Goal: Task Accomplishment & Management: Manage account settings

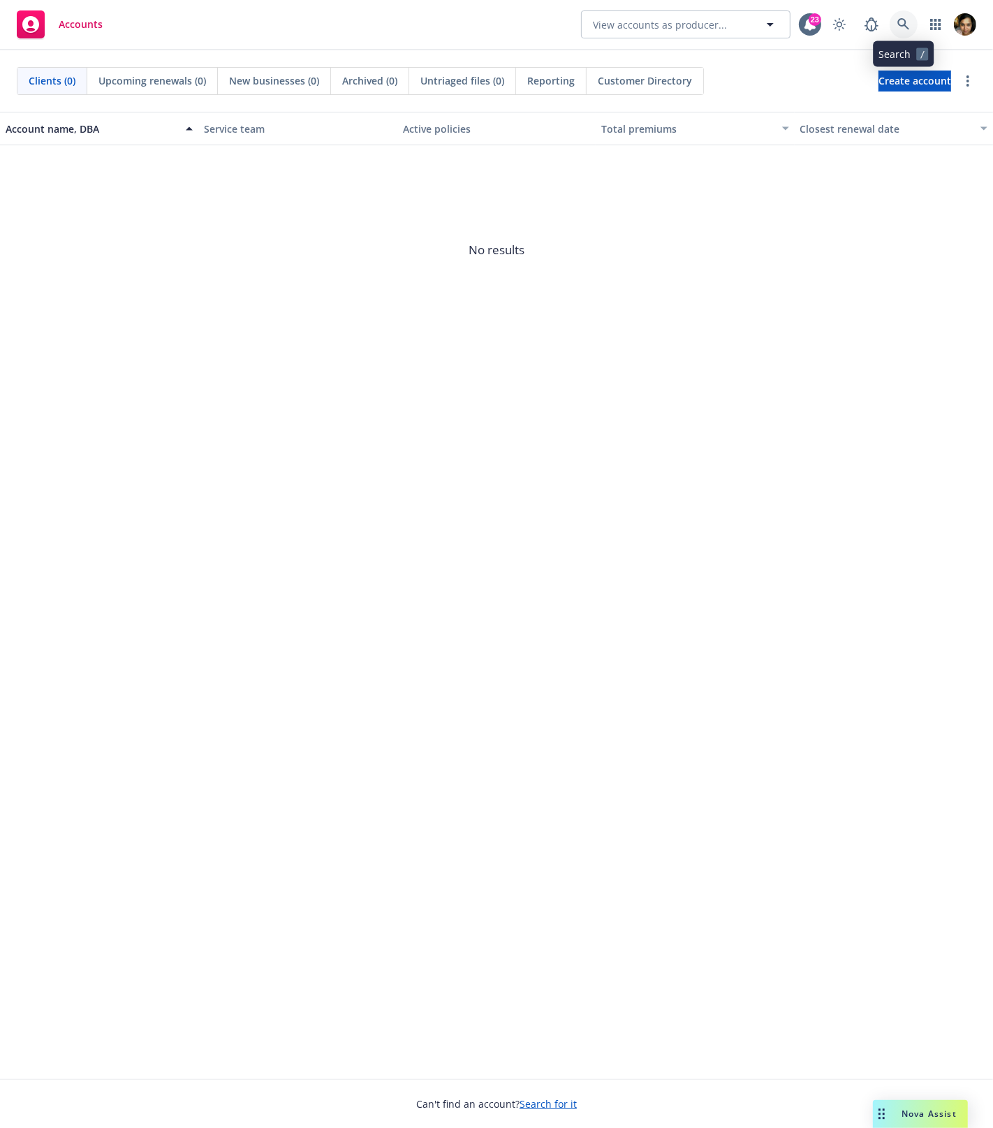
click at [890, 24] on link at bounding box center [904, 24] width 28 height 28
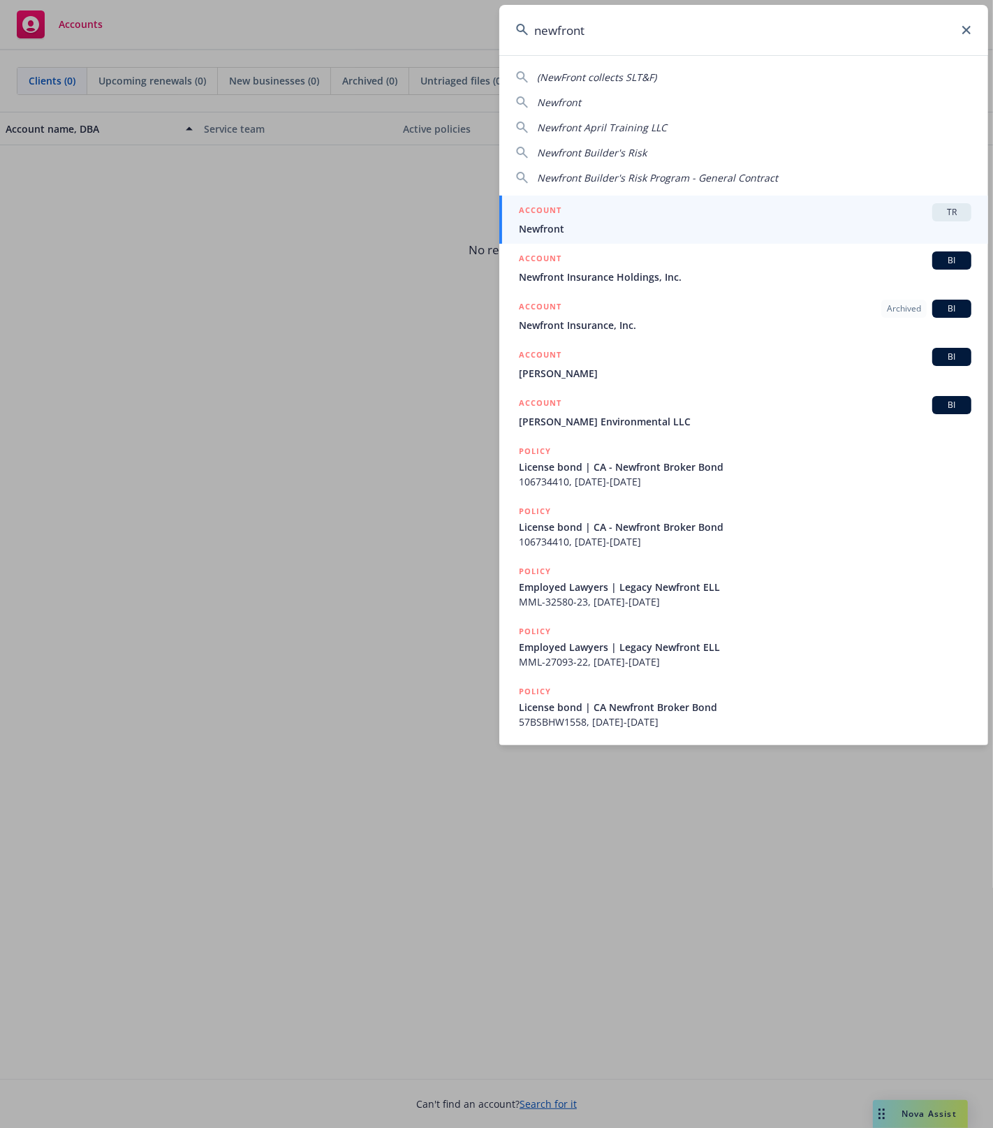
type input "newfront"
click at [652, 225] on span "Newfront" at bounding box center [745, 228] width 453 height 15
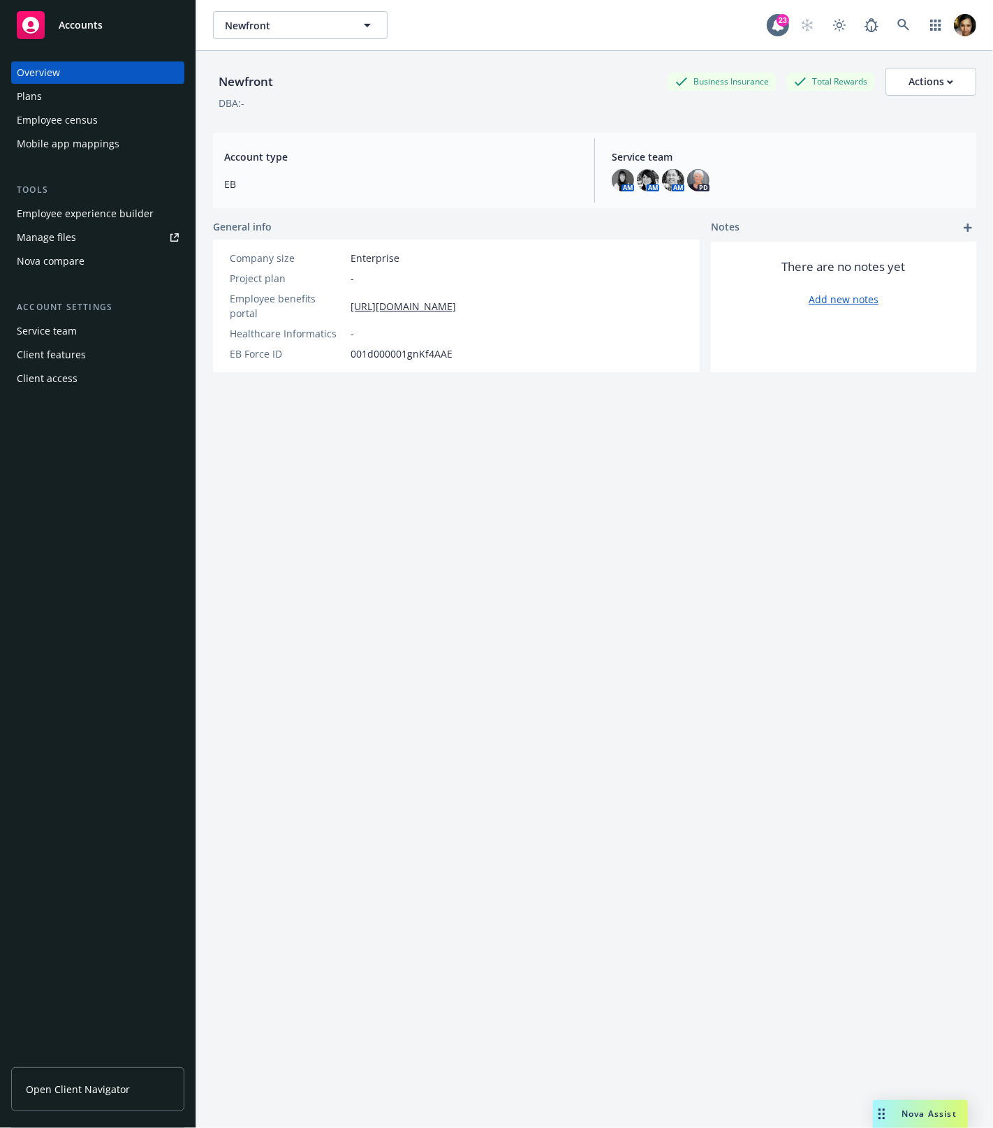
click at [87, 145] on div "Mobile app mappings" at bounding box center [68, 144] width 103 height 22
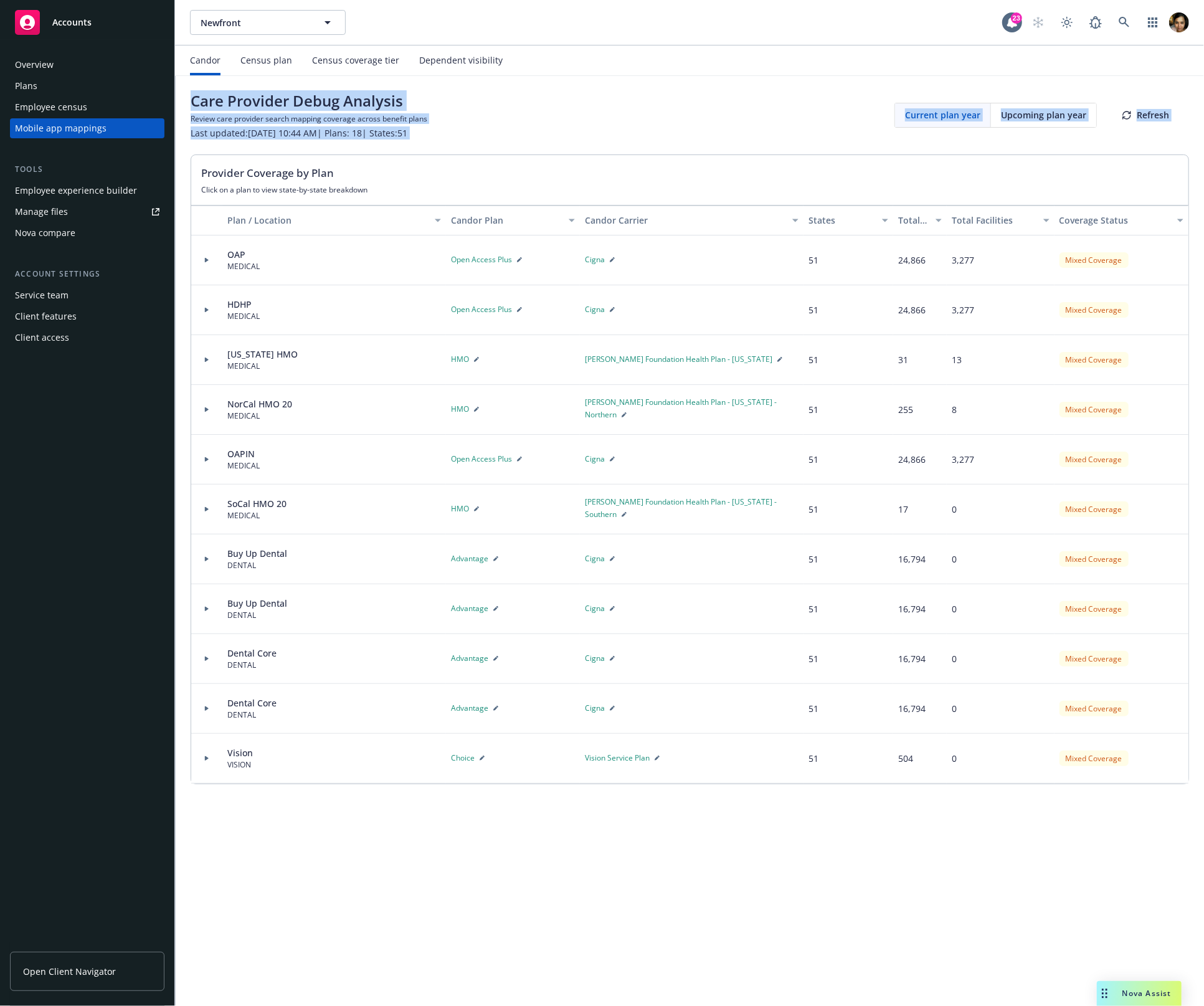
drag, startPoint x: 191, startPoint y: 101, endPoint x: 505, endPoint y: 152, distance: 318.1
click at [505, 152] on div "Care Provider Debug Analysis Review care provider search mapping coverage acros…" at bounding box center [689, 437] width 1028 height 723
click at [519, 150] on div "Care Provider Debug Analysis Review care provider search mapping coverage acros…" at bounding box center [689, 437] width 1028 height 723
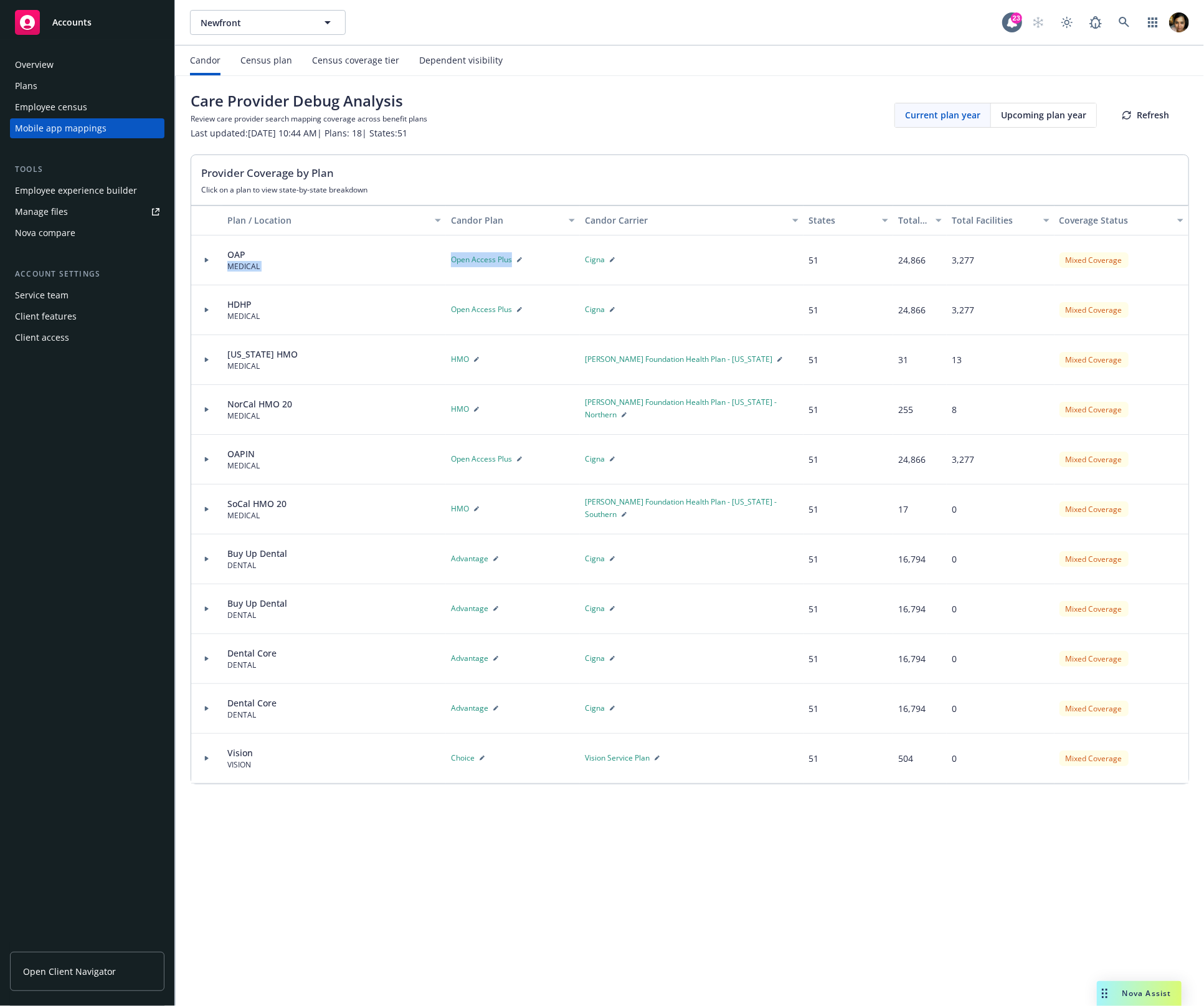
drag, startPoint x: 433, startPoint y: 256, endPoint x: 553, endPoint y: 265, distance: 120.3
click at [553, 265] on div "OAP MEDICAL Open Access Plus Cigna 51 24,866 3,277 Mixed Coverage" at bounding box center [689, 260] width 997 height 50
click at [439, 260] on div "OAP MEDICAL" at bounding box center [334, 260] width 224 height 50
drag, startPoint x: 449, startPoint y: 260, endPoint x: 517, endPoint y: 263, distance: 68.1
click at [517, 263] on div "OAP MEDICAL Open Access Plus Cigna 51 24,866 3,277 Mixed Coverage" at bounding box center [689, 260] width 997 height 50
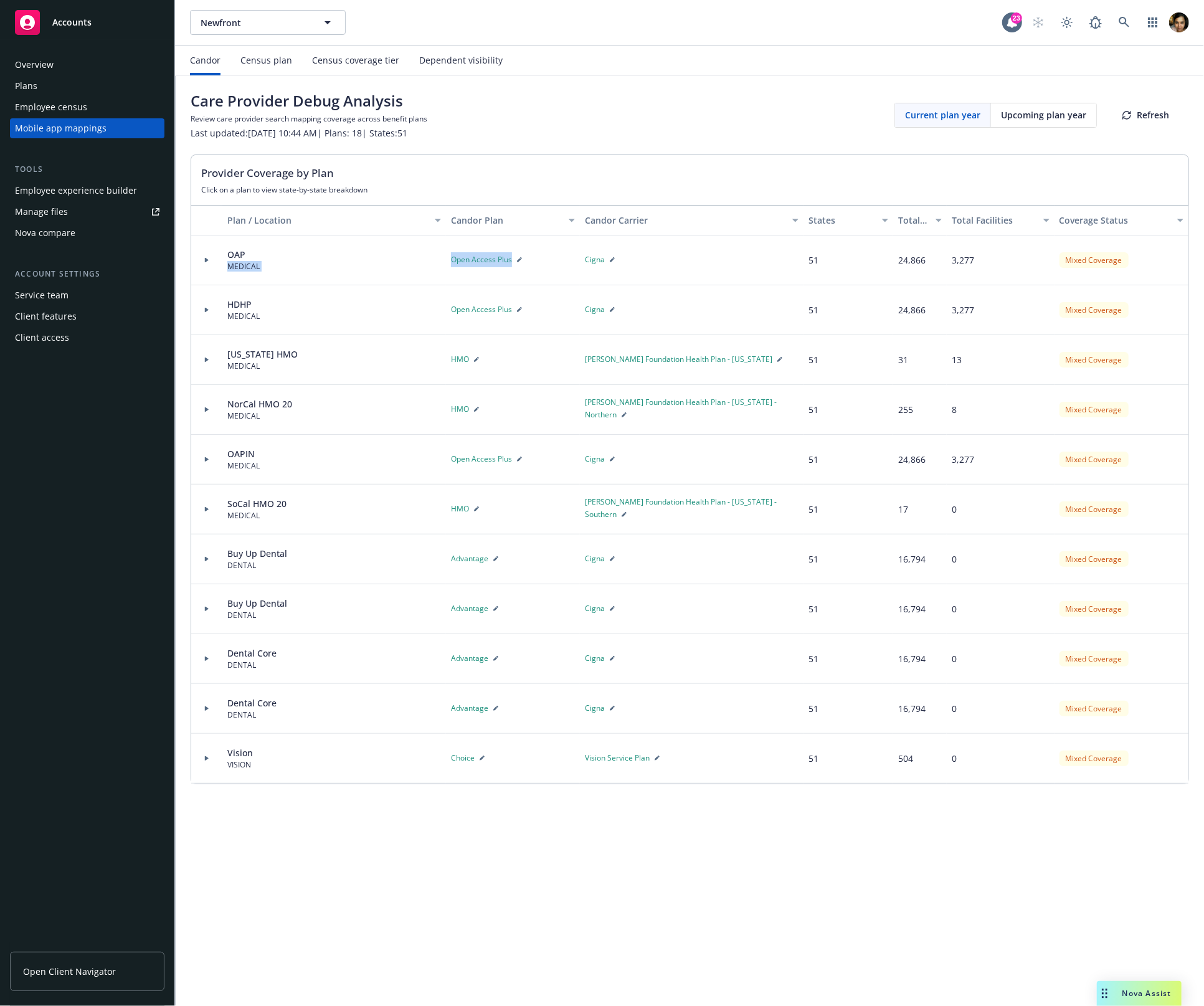
click at [517, 263] on button "button" at bounding box center [519, 260] width 15 height 15
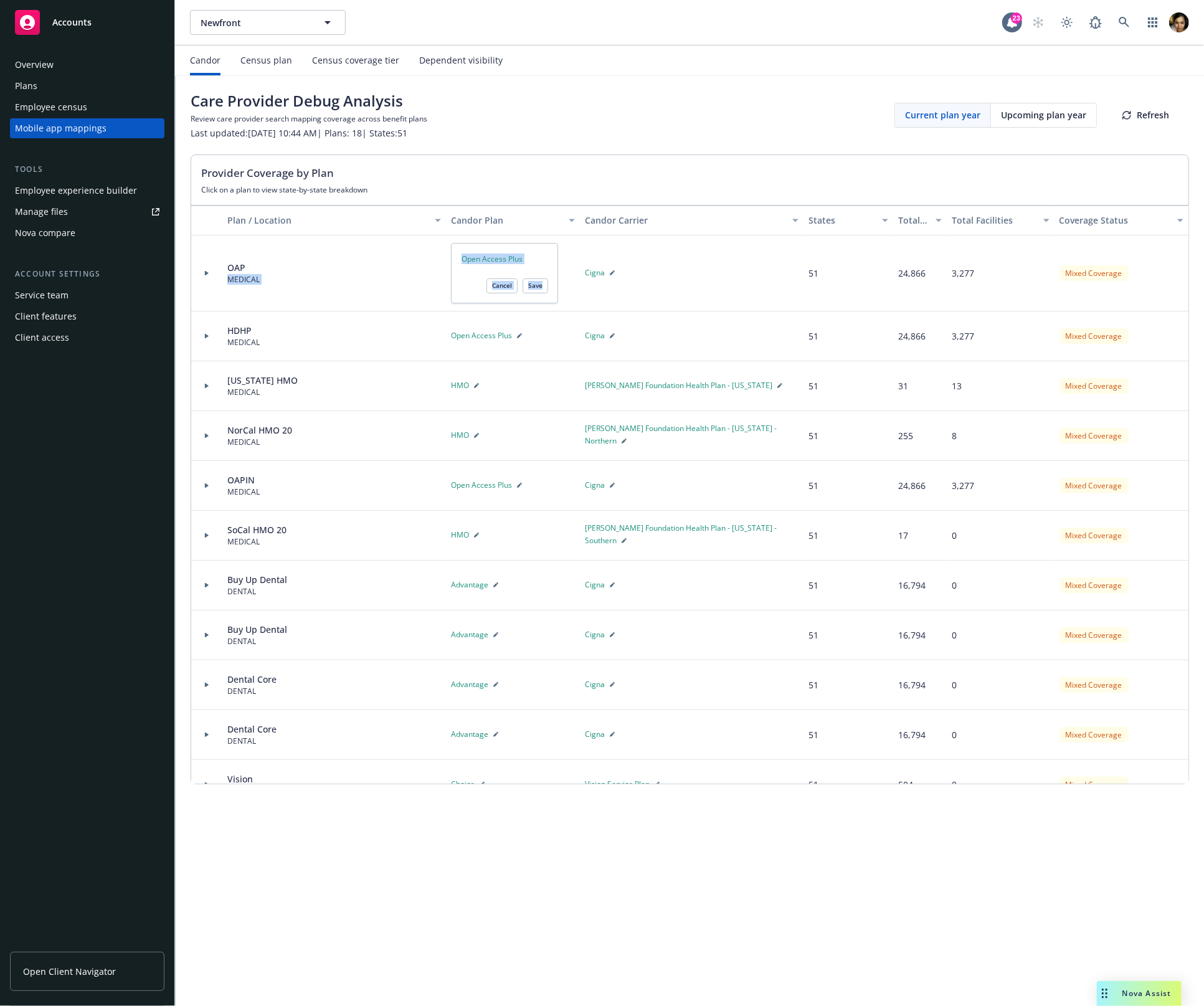
click at [517, 263] on textarea "Open Access Plus" at bounding box center [505, 273] width 107 height 61
click at [504, 284] on button "Cancel" at bounding box center [501, 285] width 31 height 15
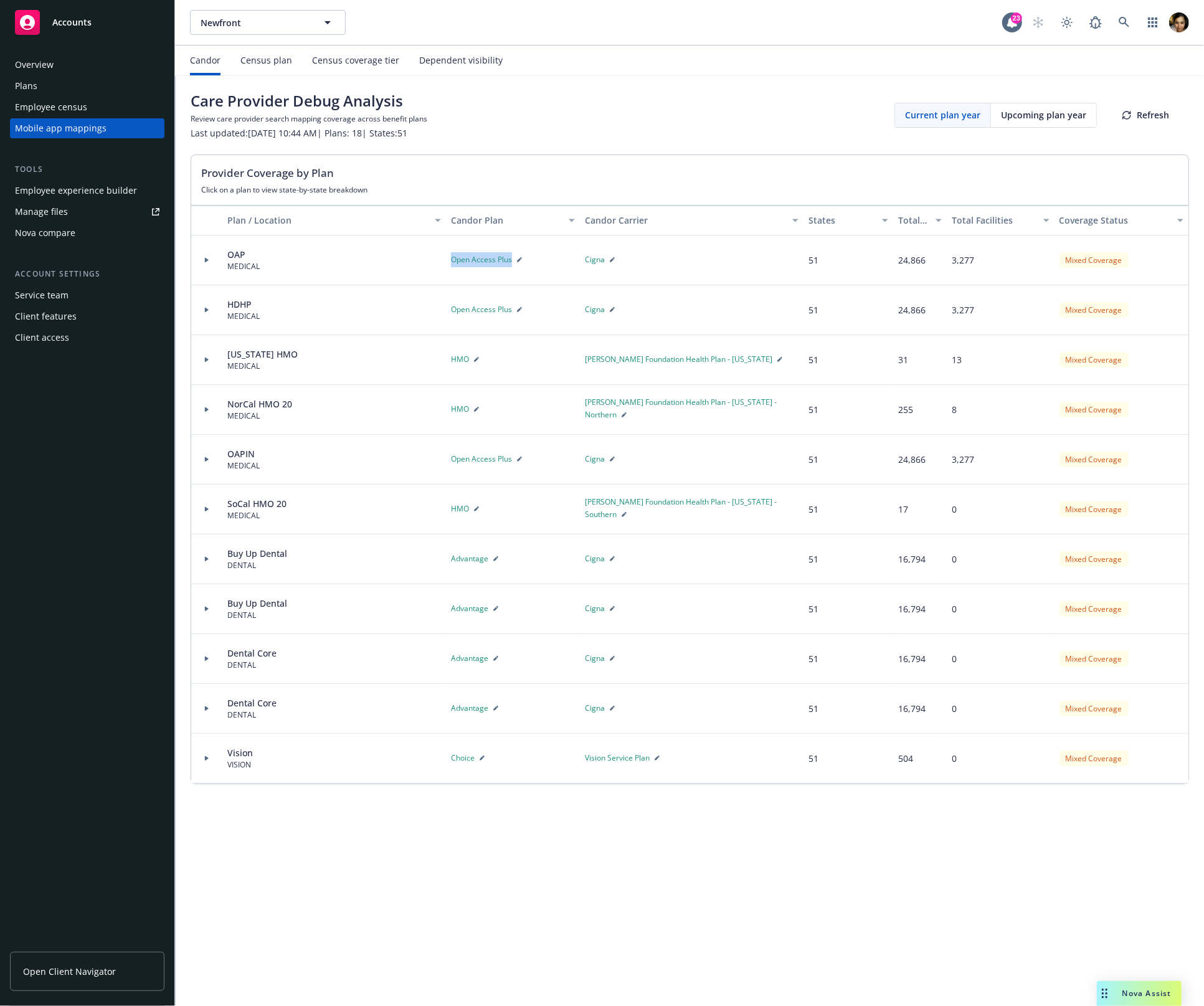
drag, startPoint x: 445, startPoint y: 263, endPoint x: 513, endPoint y: 263, distance: 68.0
click at [513, 263] on div "OAP MEDICAL Open Access Plus Cigna 51 24,866 3,277 Mixed Coverage" at bounding box center [689, 260] width 997 height 50
click at [522, 260] on icon "button" at bounding box center [520, 260] width 5 height 5
type textarea "x"
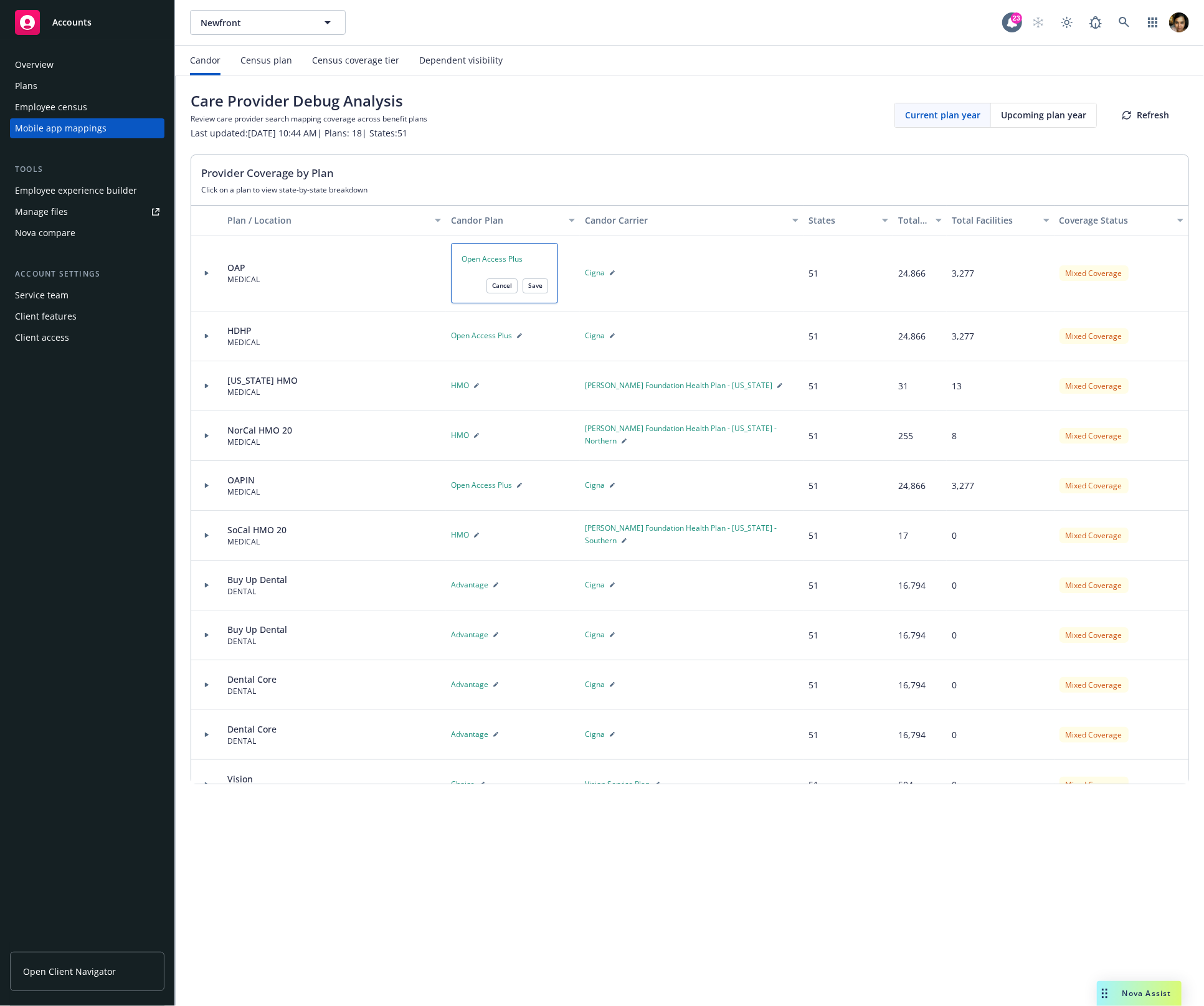
click at [526, 261] on textarea "Open Access Plus" at bounding box center [505, 273] width 107 height 61
click at [503, 289] on button "Cancel" at bounding box center [501, 285] width 31 height 15
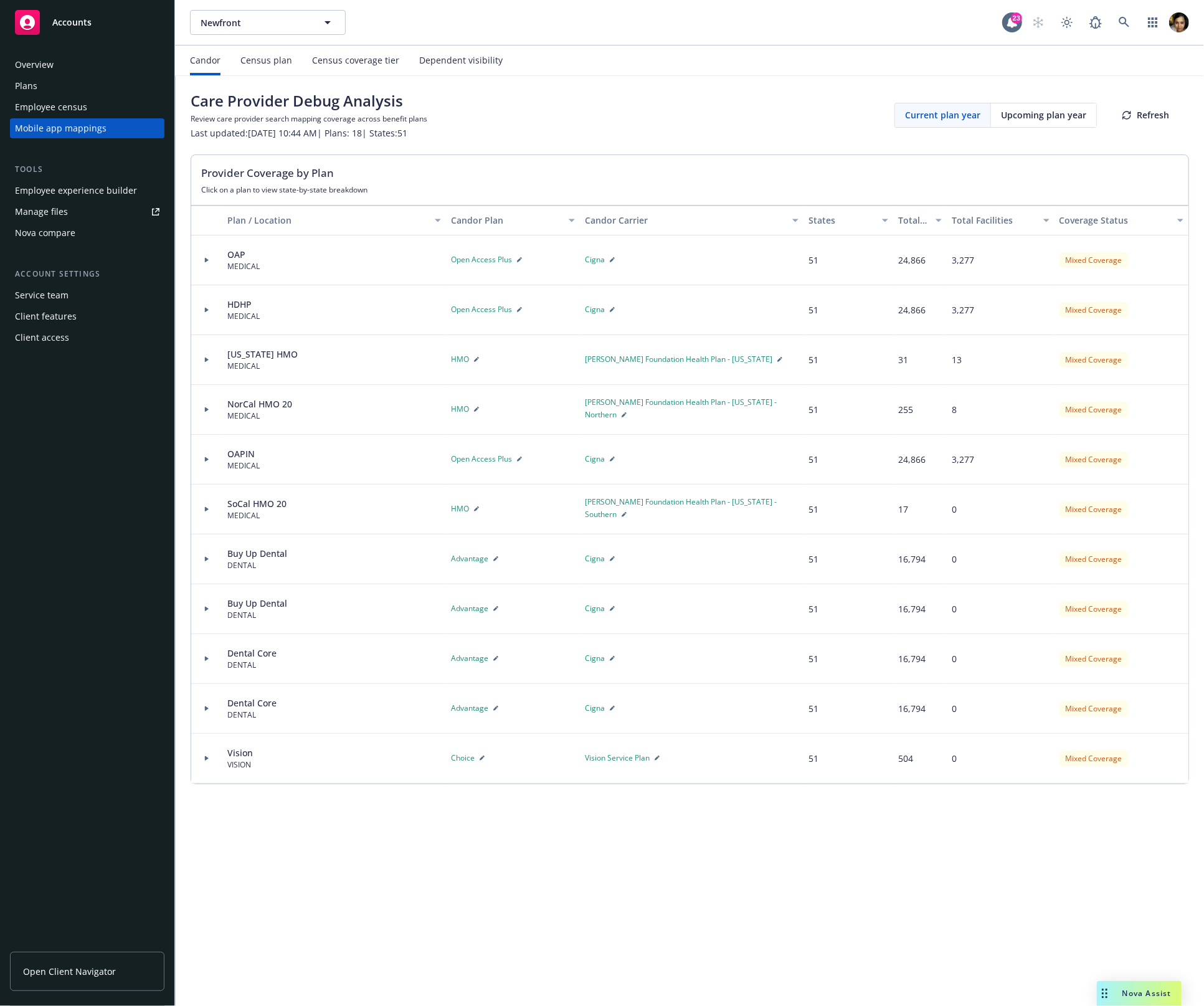
click at [656, 132] on div "Care Provider Debug Analysis Review care provider search mapping coverage acros…" at bounding box center [689, 115] width 998 height 48
click at [780, 111] on div "Care Provider Debug Analysis Review care provider search mapping coverage acros…" at bounding box center [689, 115] width 998 height 48
click at [885, 111] on span "Upcoming plan year" at bounding box center [1043, 115] width 86 height 13
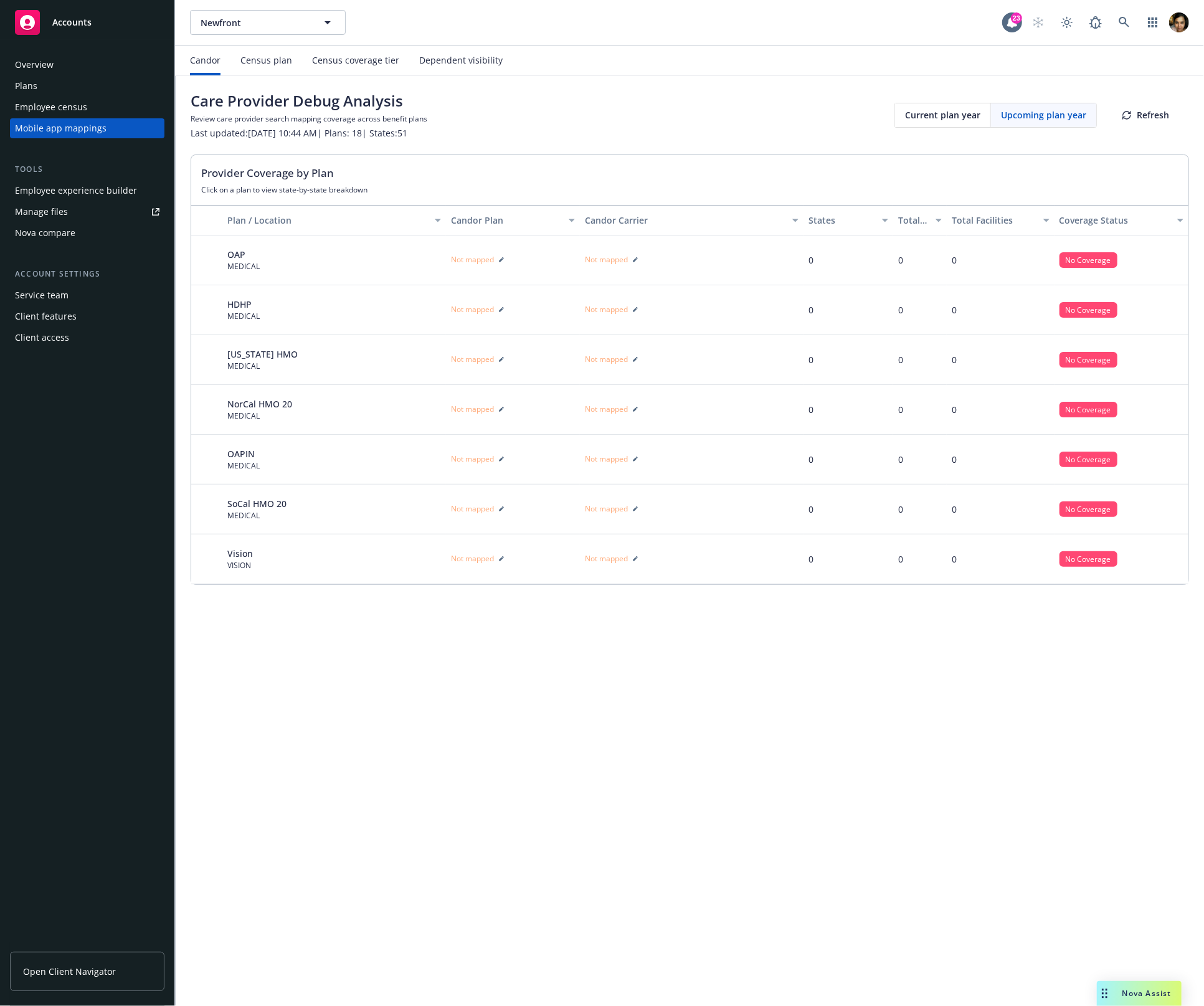
click at [885, 120] on span "Current plan year" at bounding box center [943, 115] width 75 height 13
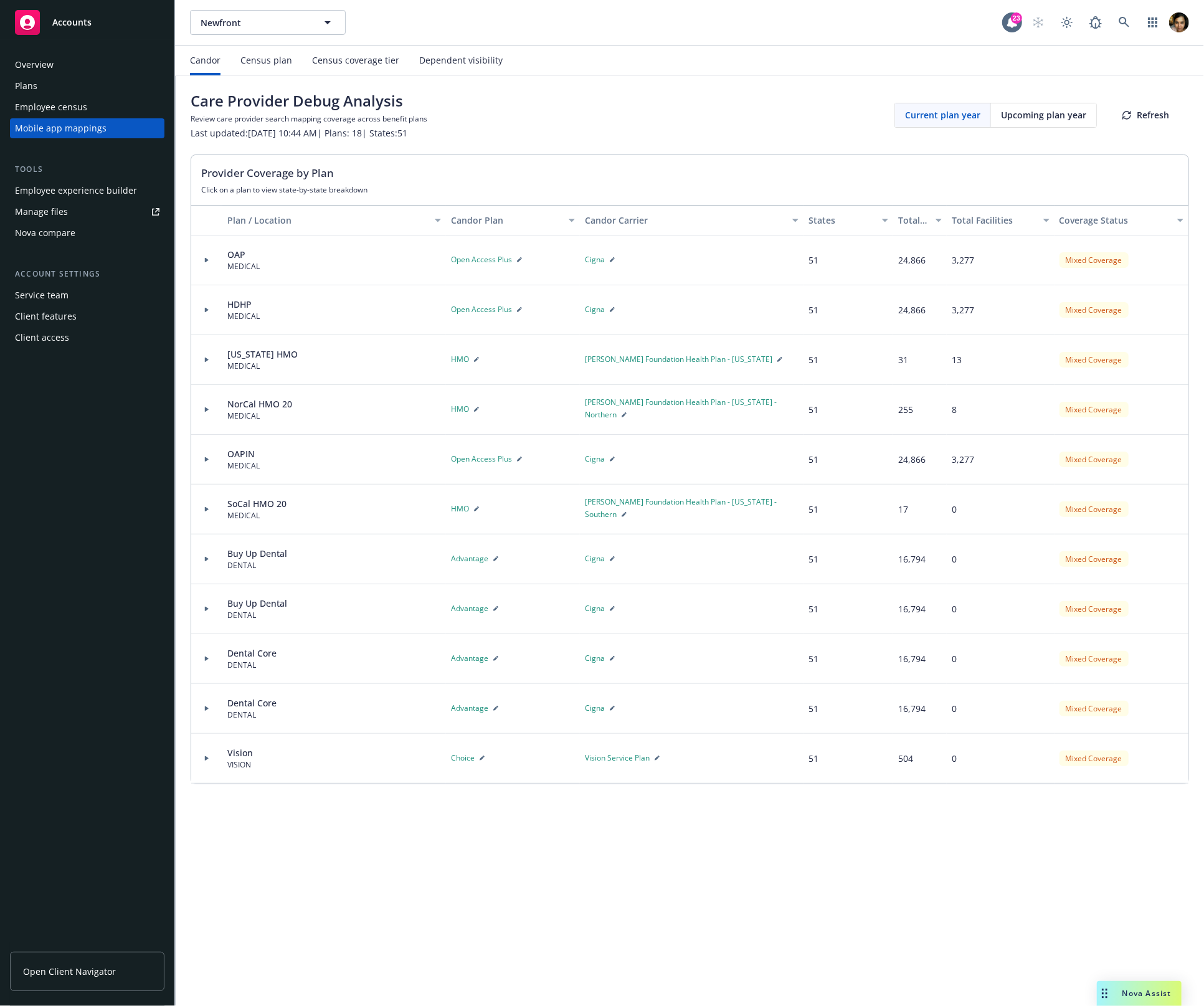
click at [885, 119] on span "Upcoming plan year" at bounding box center [1043, 115] width 86 height 13
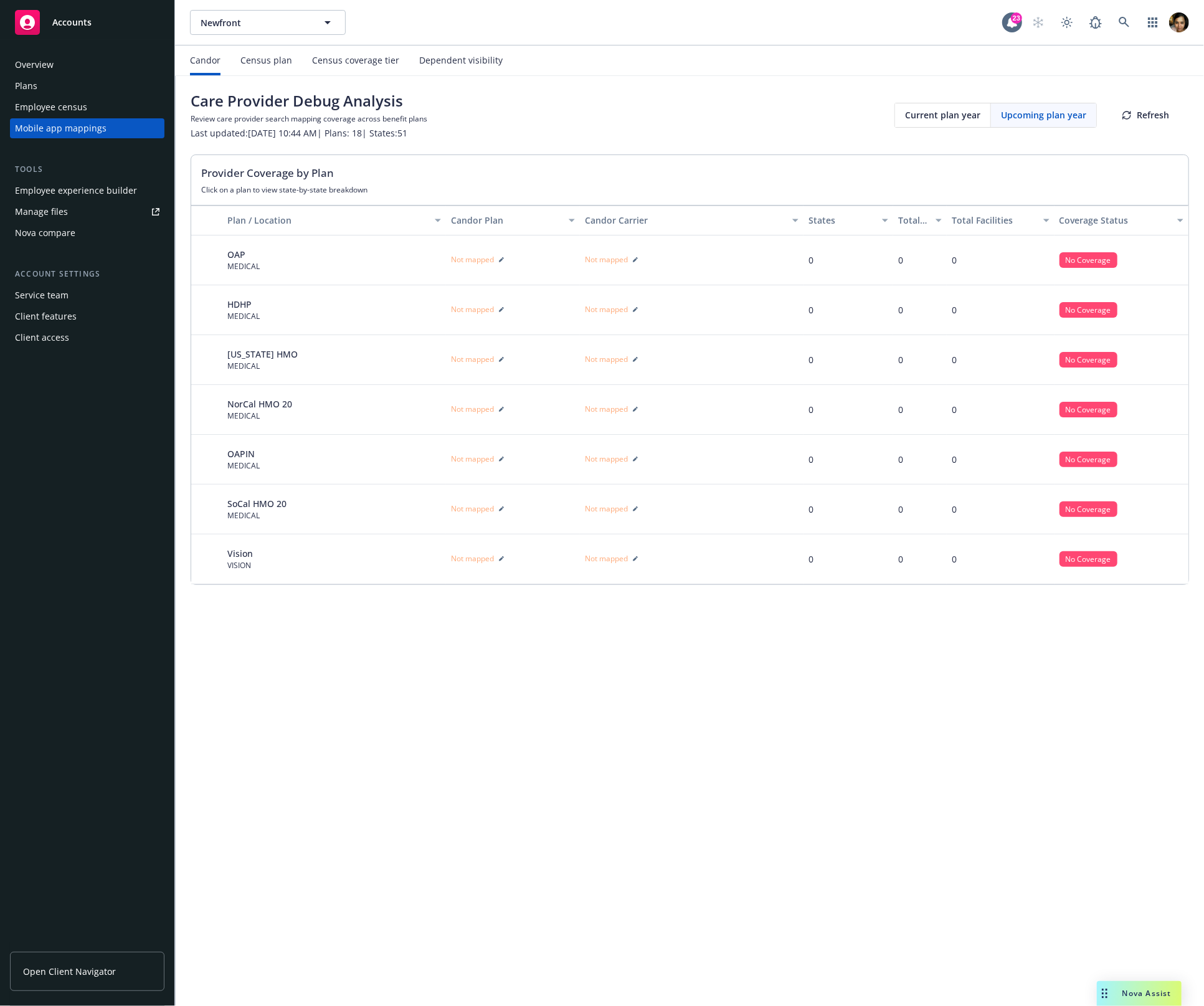
drag, startPoint x: 1144, startPoint y: 113, endPoint x: 542, endPoint y: 172, distance: 604.9
click at [618, 173] on div "Care Provider Debug Analysis Review care provider search mapping coverage acros…" at bounding box center [689, 337] width 1028 height 524
click at [885, 104] on div "Current plan year" at bounding box center [944, 115] width 96 height 24
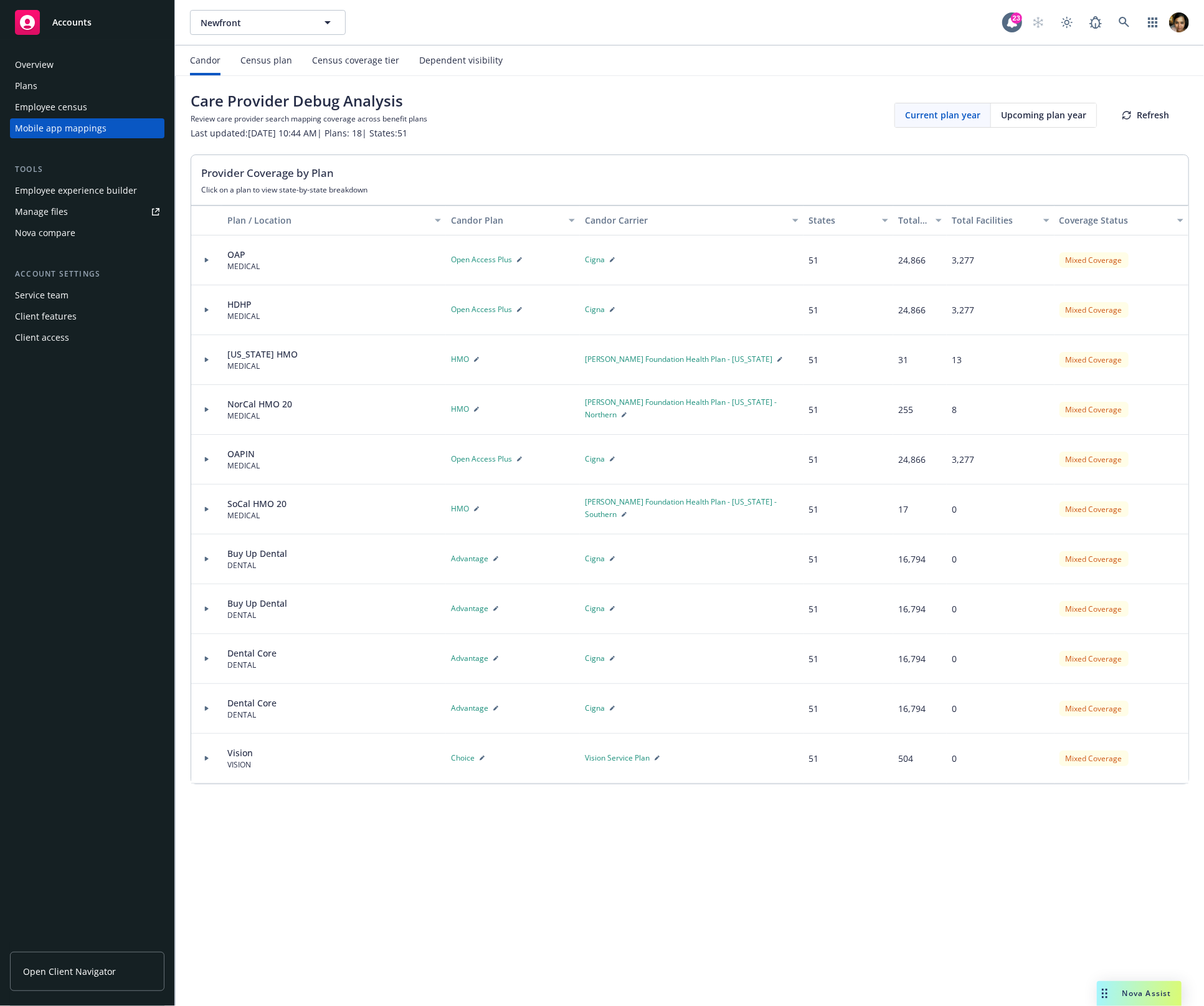
click at [294, 160] on div "Provider Coverage by Plan Click on a plan to view state-by-state breakdown" at bounding box center [689, 180] width 997 height 51
click at [269, 61] on div "Census plan" at bounding box center [267, 60] width 52 height 10
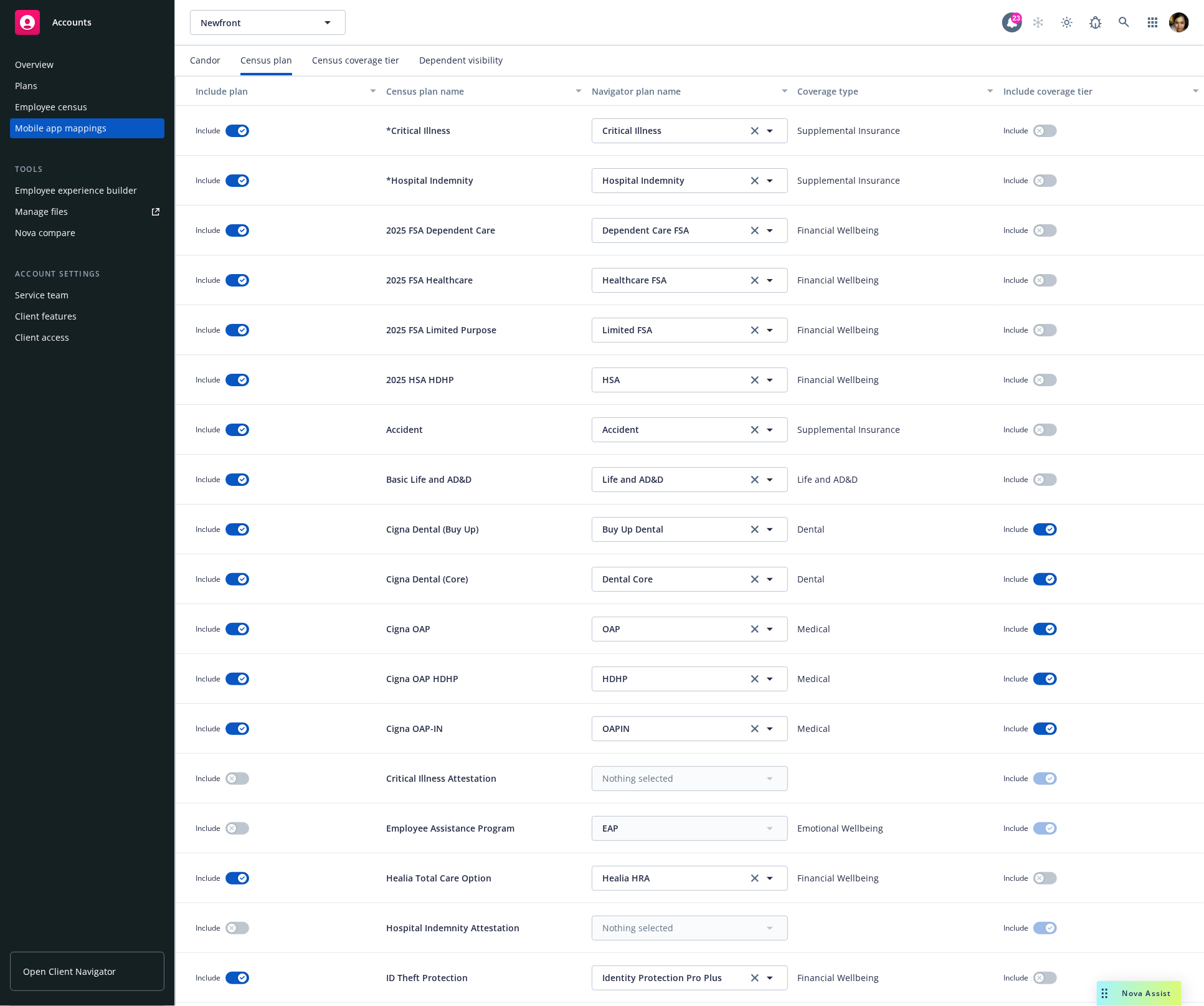
click at [354, 50] on div "Census coverage tier" at bounding box center [356, 61] width 87 height 30
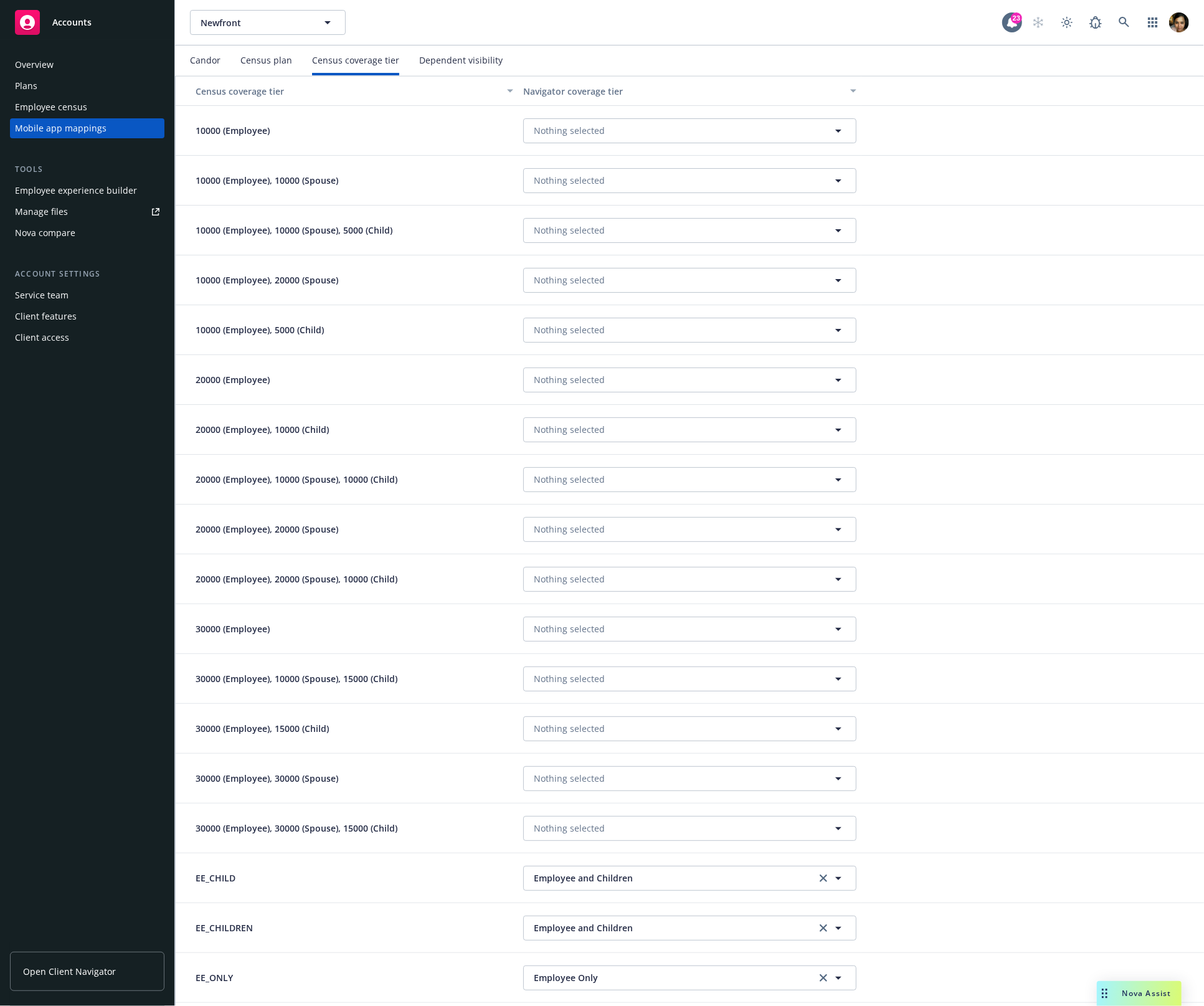
click at [461, 62] on div "Dependent visibility" at bounding box center [461, 60] width 84 height 10
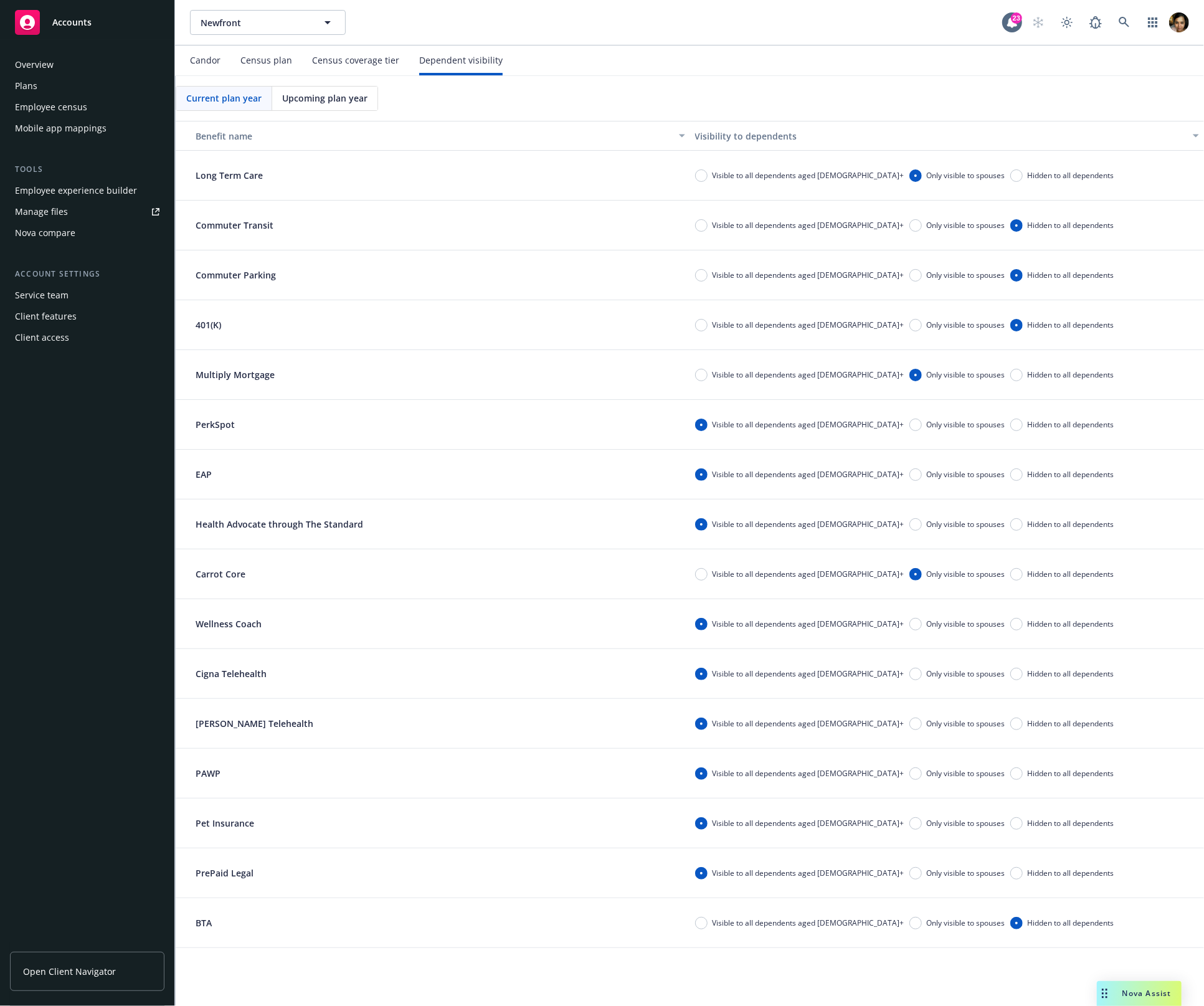
click at [321, 101] on span "Upcoming plan year" at bounding box center [325, 98] width 86 height 13
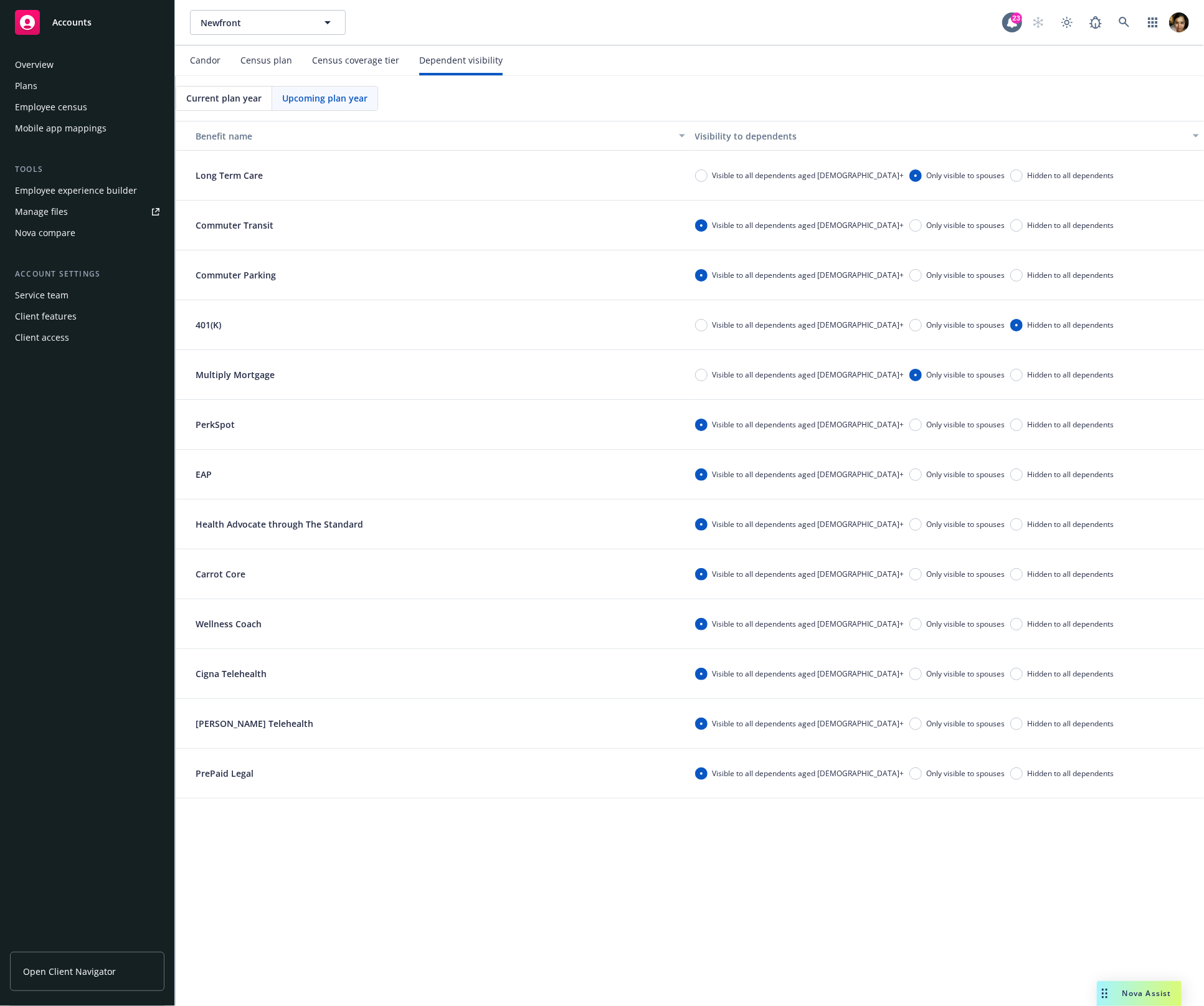
click at [202, 103] on span "Current plan year" at bounding box center [224, 98] width 75 height 13
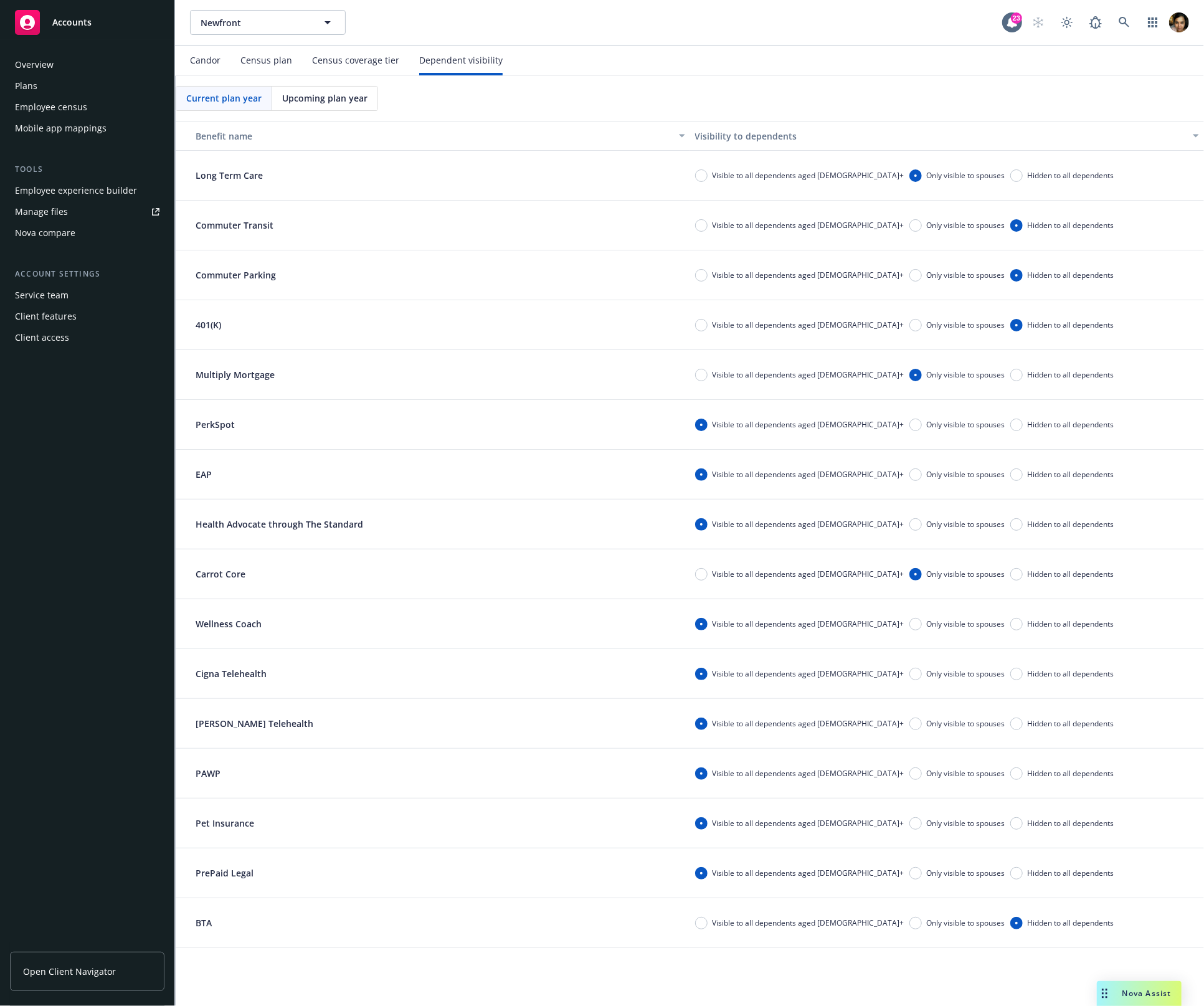
click at [335, 102] on span "Upcoming plan year" at bounding box center [325, 98] width 86 height 13
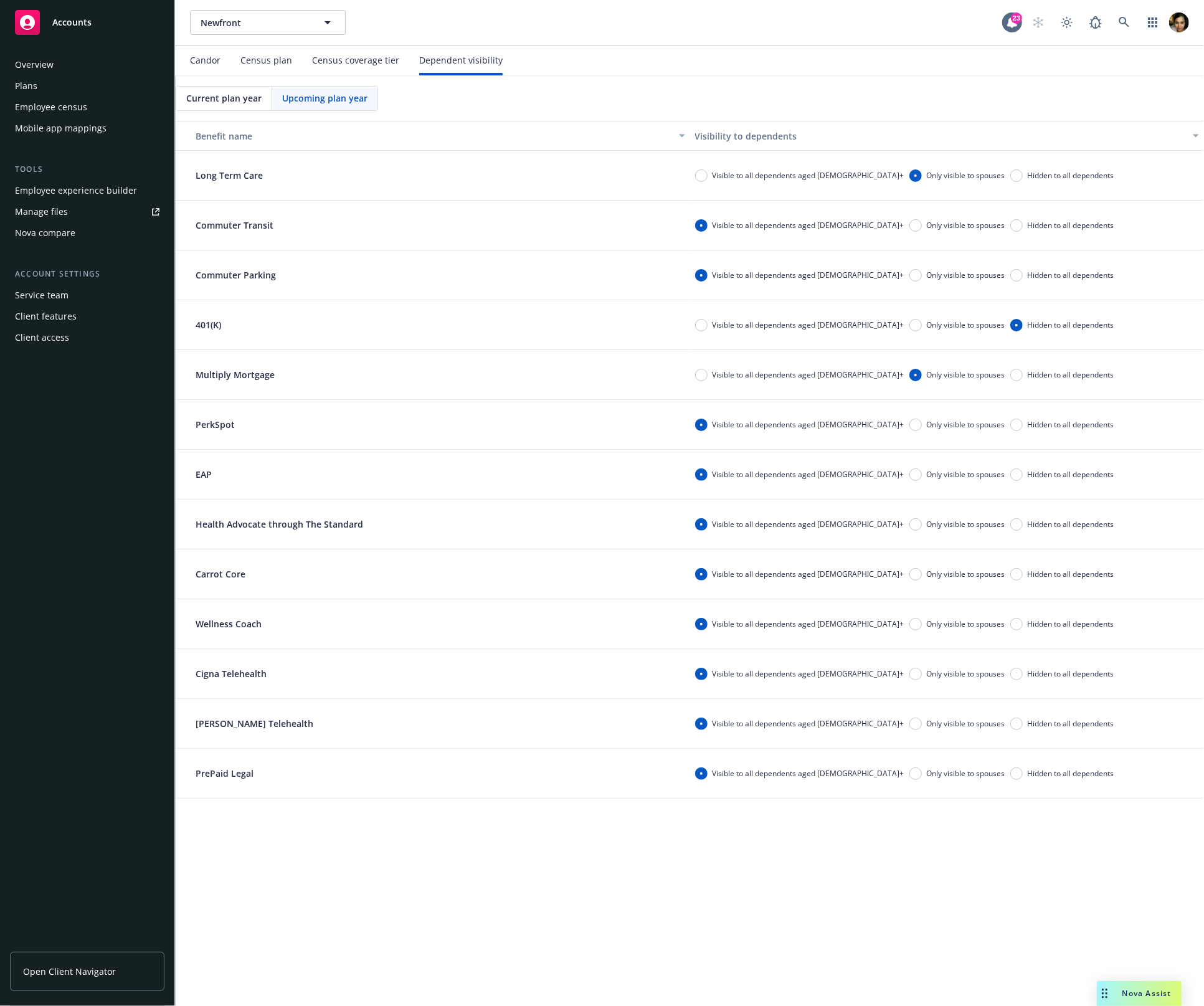
click at [230, 89] on div "Current plan year" at bounding box center [225, 98] width 96 height 24
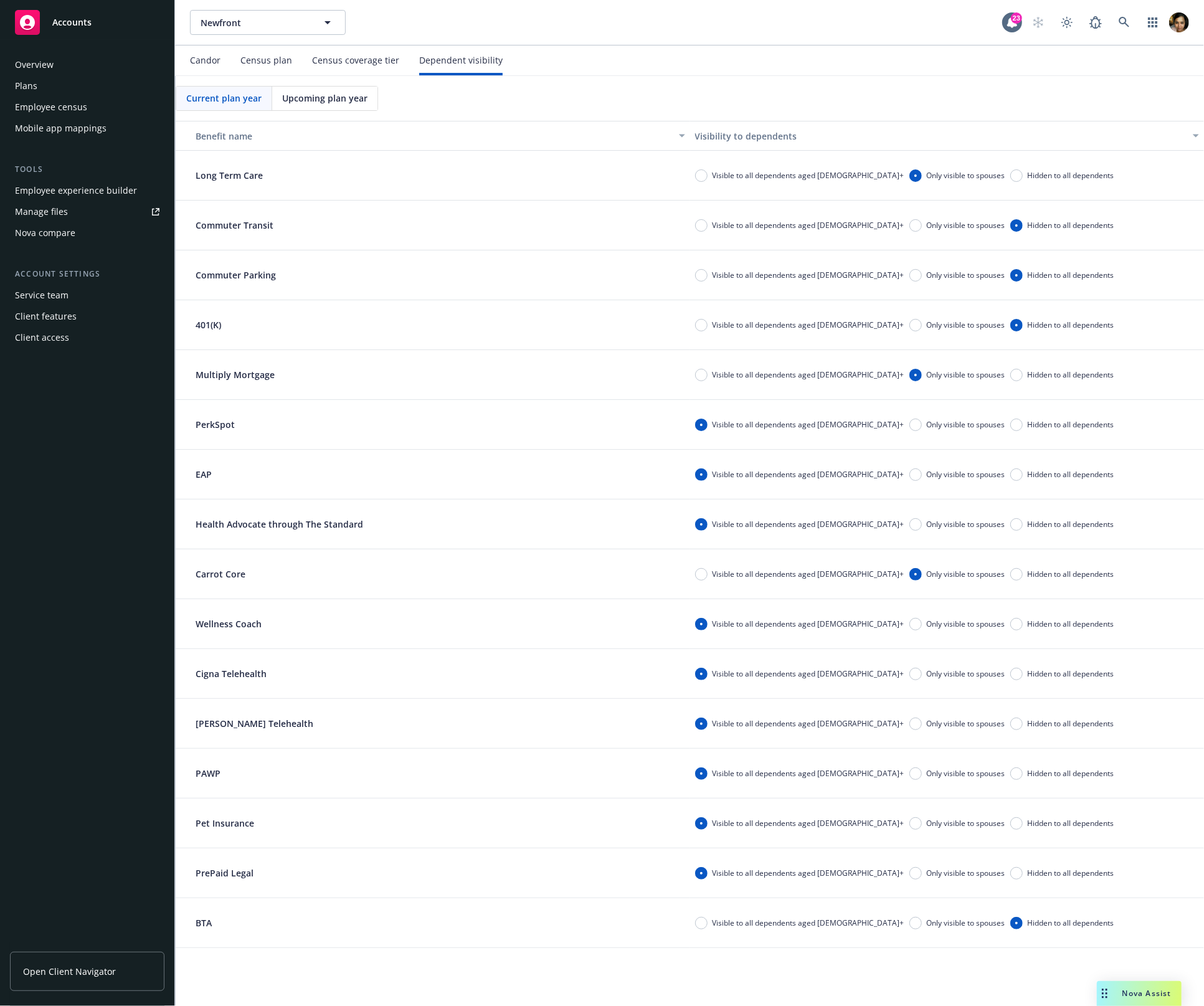
click at [301, 94] on span "Upcoming plan year" at bounding box center [325, 98] width 86 height 13
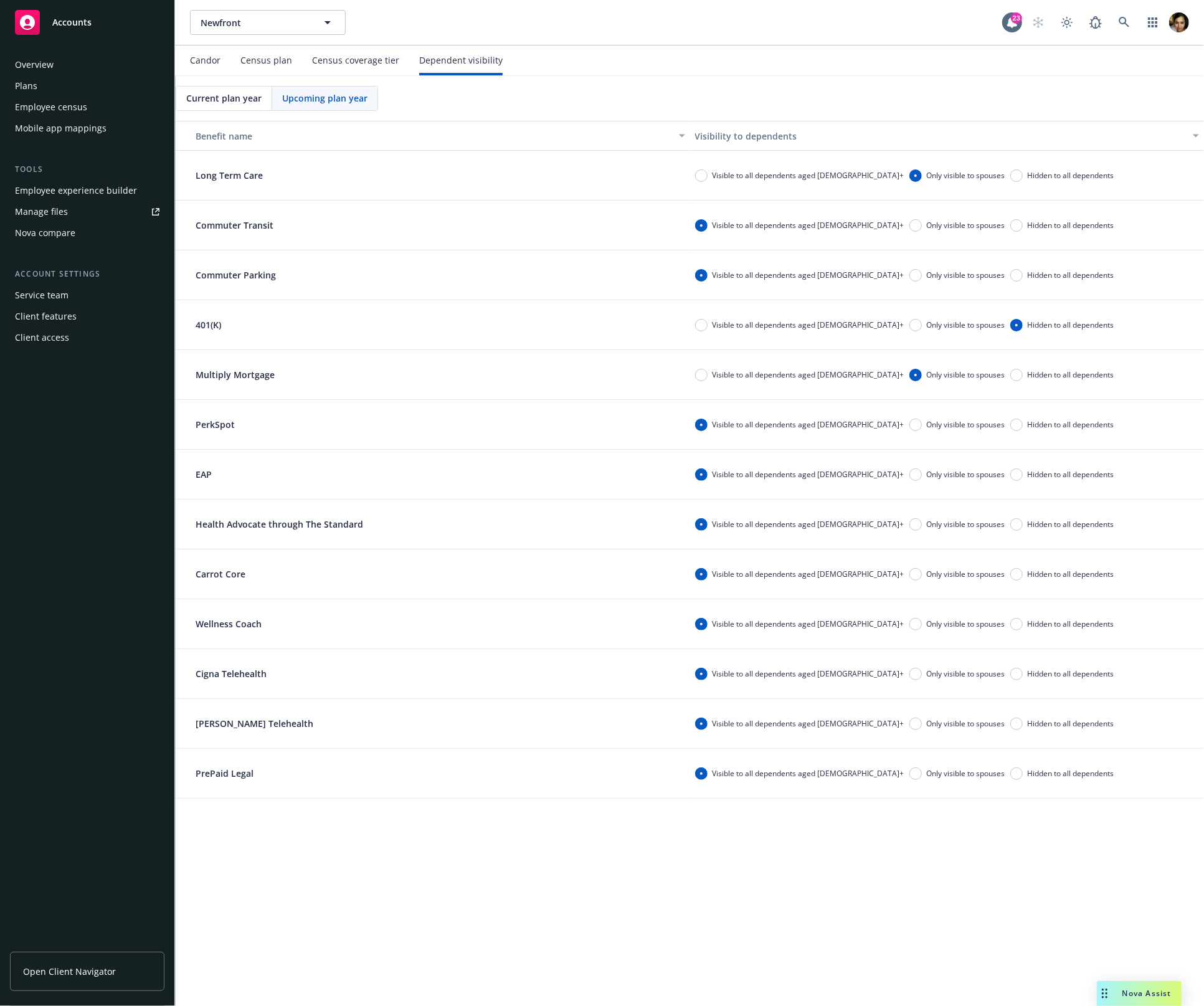
click at [367, 64] on div "Census coverage tier" at bounding box center [356, 60] width 87 height 10
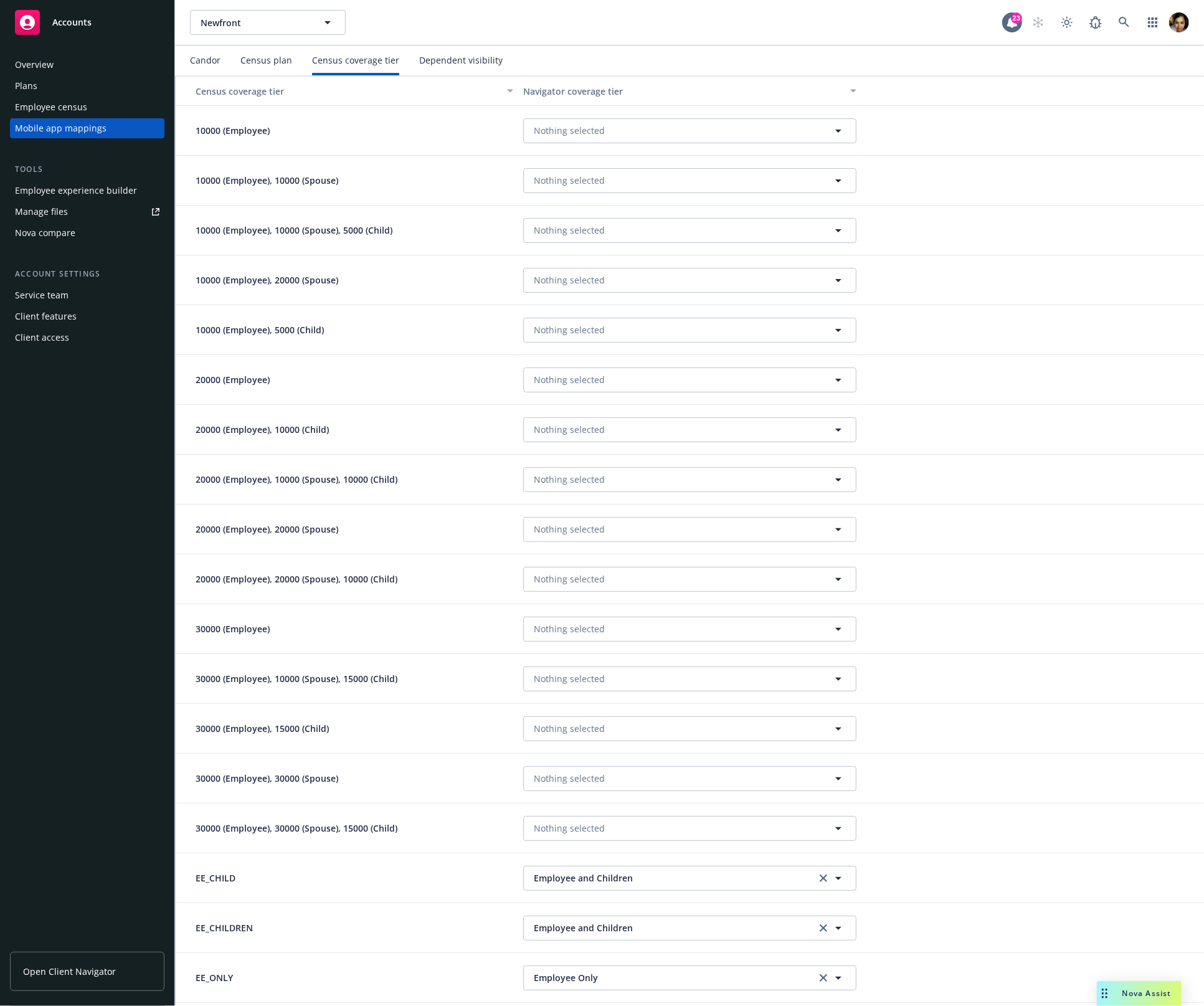
click at [269, 69] on div "Census plan" at bounding box center [267, 61] width 52 height 30
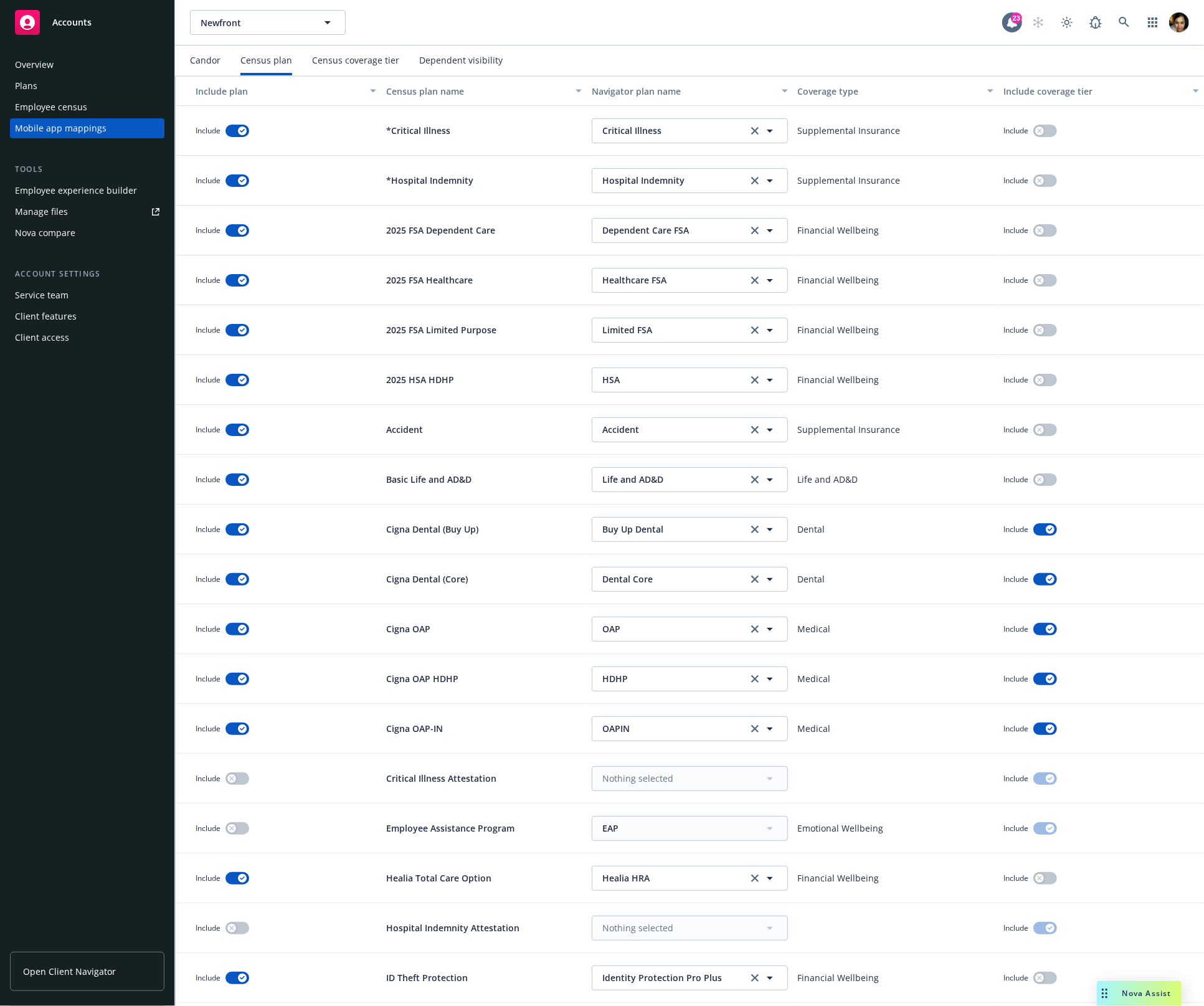
click at [335, 67] on div "Census coverage tier" at bounding box center [356, 61] width 87 height 30
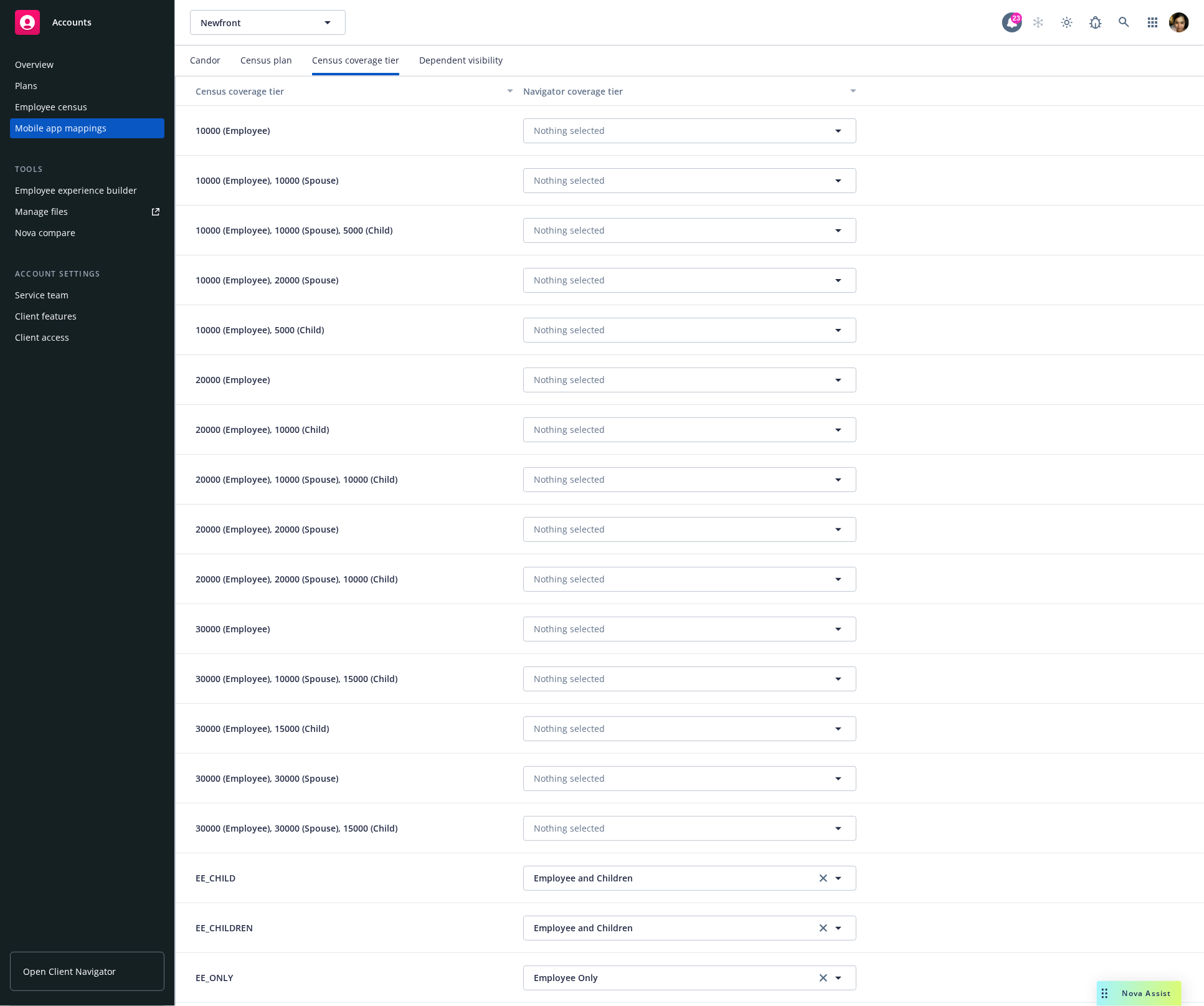
click at [627, 313] on div "Nothing selected" at bounding box center [689, 330] width 342 height 50
click at [631, 326] on button "Nothing selected" at bounding box center [689, 330] width 333 height 25
click at [885, 369] on div at bounding box center [1033, 380] width 342 height 50
click at [276, 62] on div "Census plan" at bounding box center [267, 60] width 52 height 10
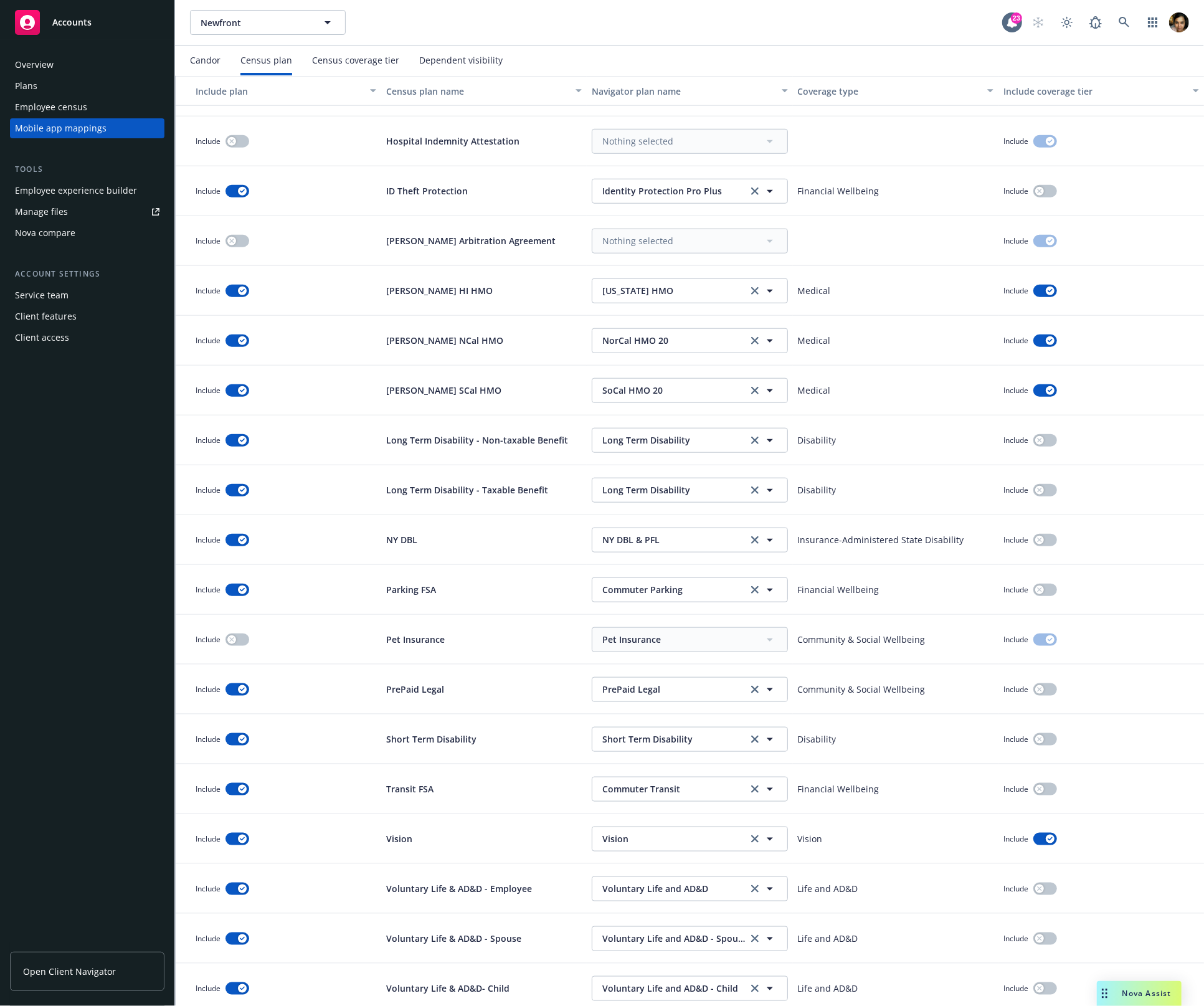
scroll to position [794, 0]
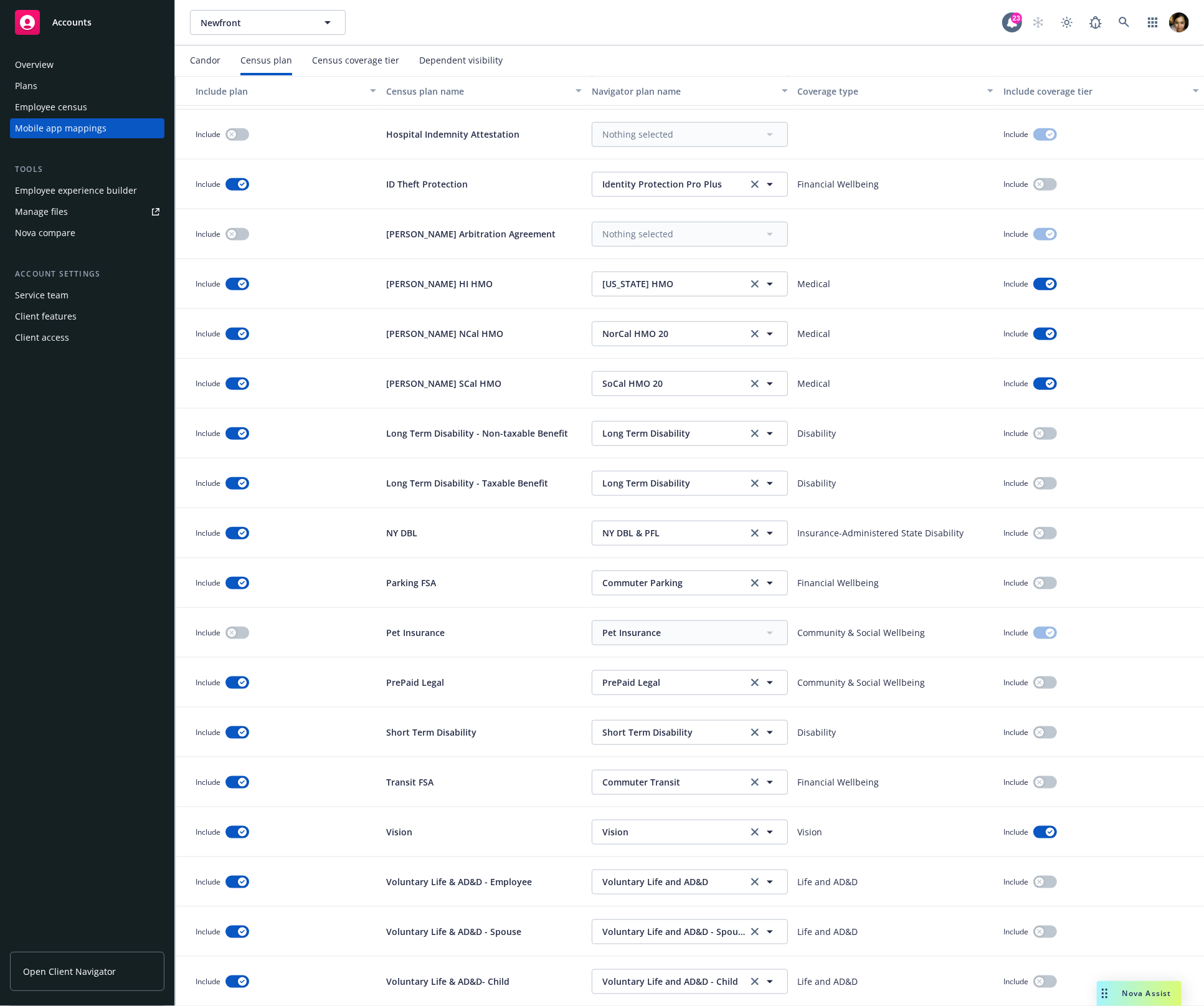
click at [804, 621] on div "Community & Social Wellbeing" at bounding box center [895, 633] width 205 height 50
click at [798, 633] on p "Community & Social Wellbeing" at bounding box center [862, 632] width 128 height 13
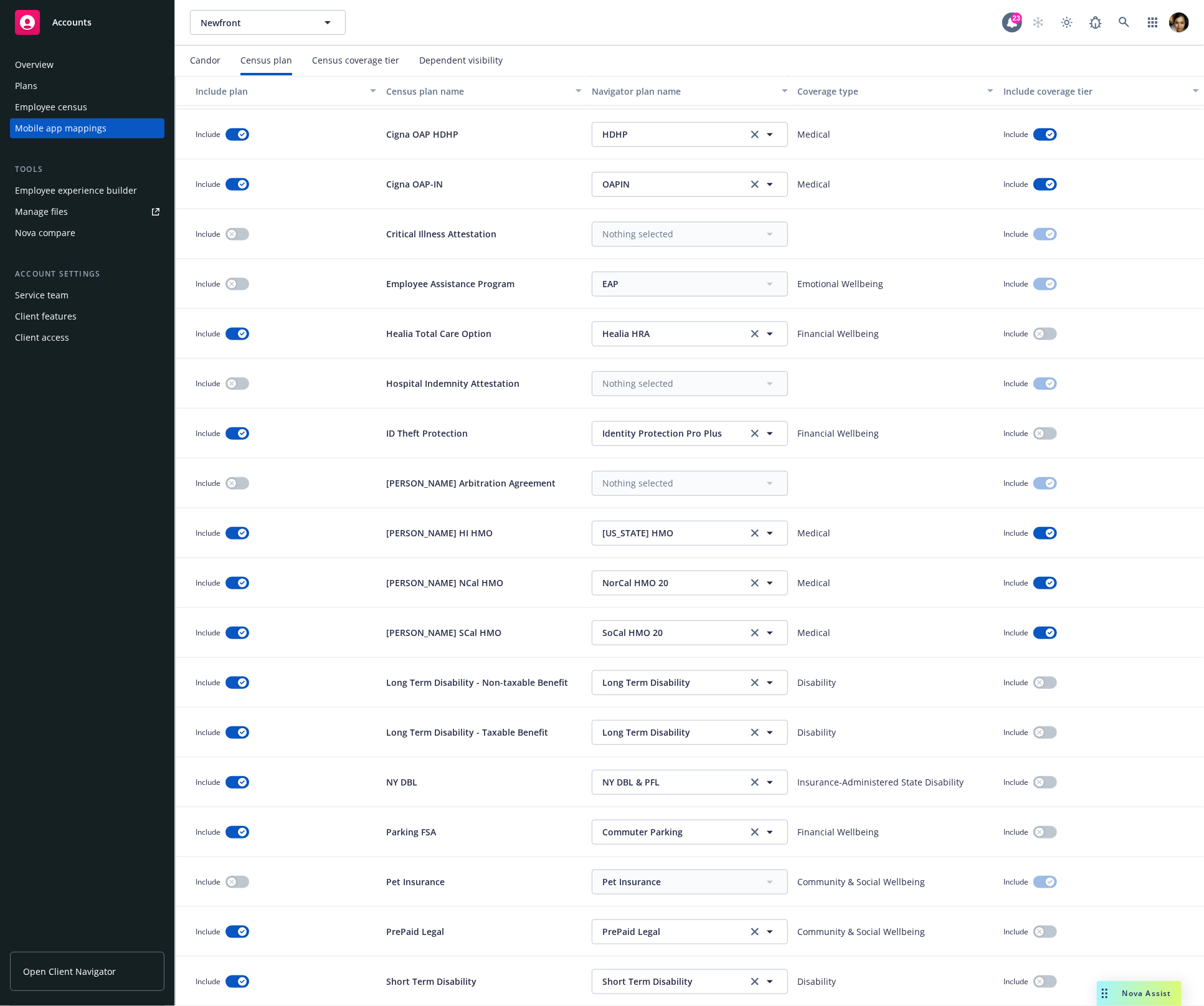
scroll to position [563, 0]
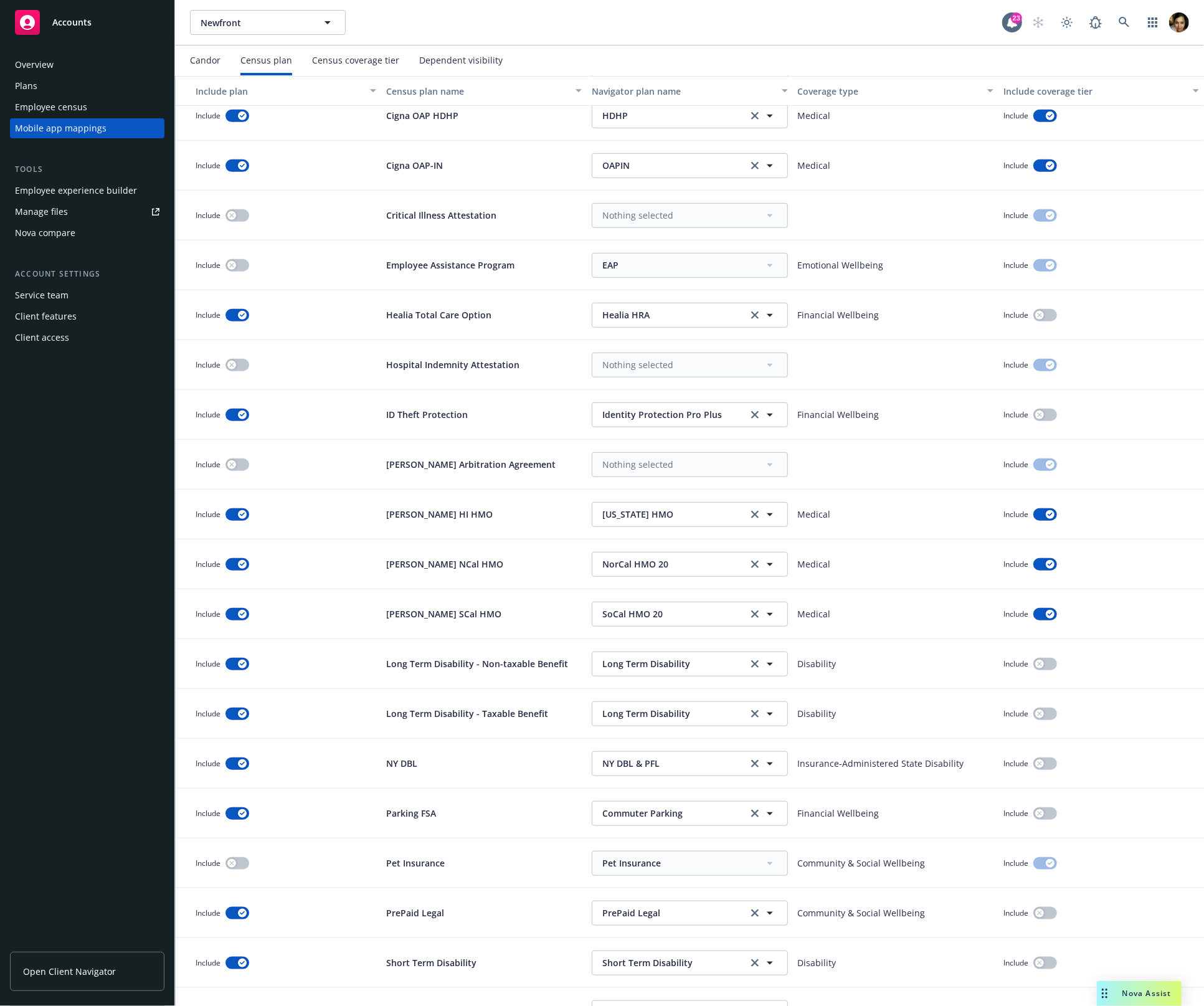
click at [880, 472] on div at bounding box center [895, 465] width 205 height 50
drag, startPoint x: 772, startPoint y: 412, endPoint x: 904, endPoint y: 421, distance: 132.3
click at [885, 421] on div "Include ID Theft Protection Identity Protection Pro Plus Identity Protection Pr…" at bounding box center [689, 415] width 1028 height 50
click at [864, 414] on p "Financial Wellbeing" at bounding box center [838, 414] width 81 height 13
click at [885, 416] on div "Financial Wellbeing" at bounding box center [895, 415] width 205 height 50
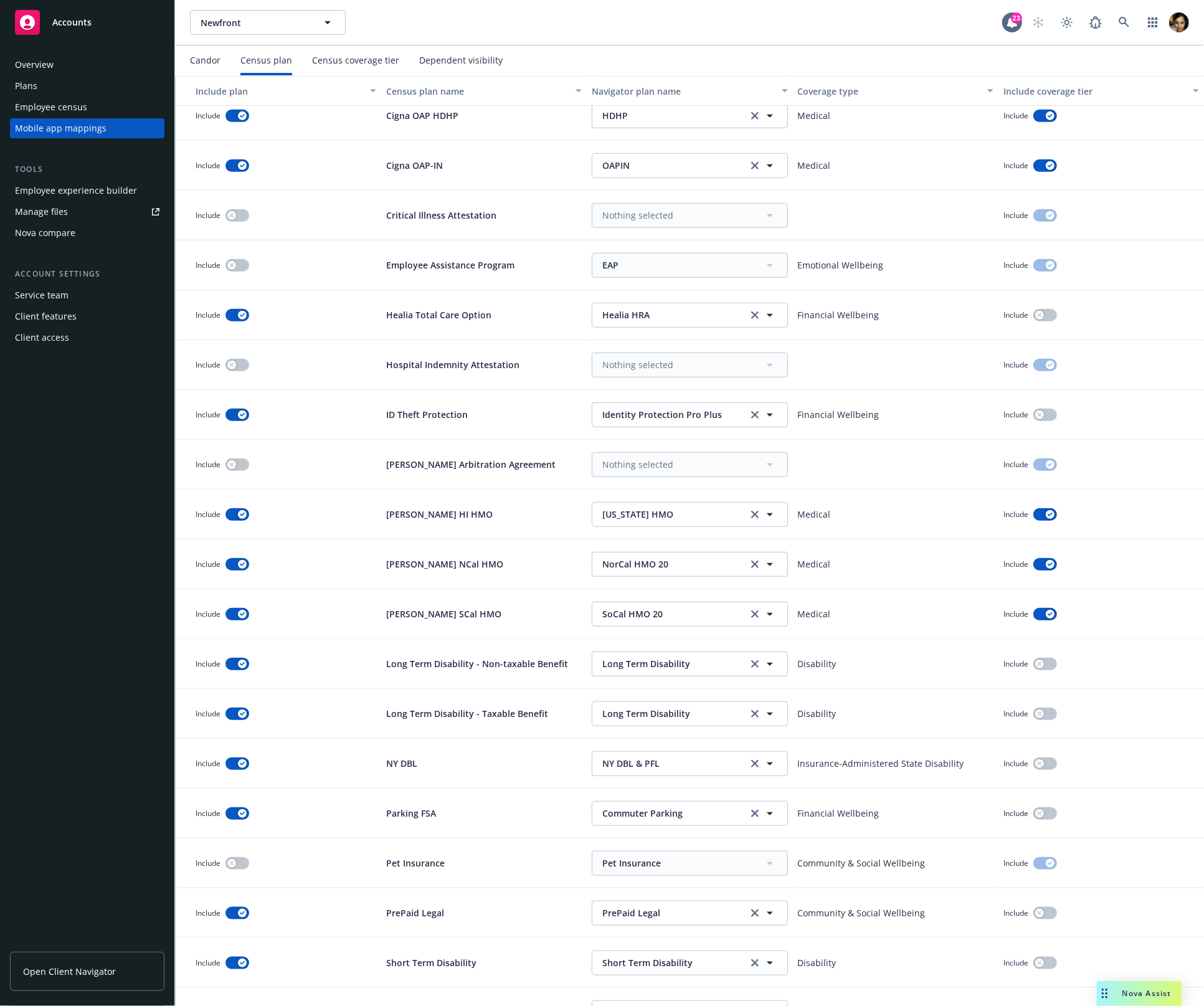
click at [885, 420] on div "Include" at bounding box center [1101, 415] width 205 height 50
click at [862, 414] on p "Financial Wellbeing" at bounding box center [838, 414] width 81 height 13
click at [286, 368] on div "Include" at bounding box center [278, 365] width 205 height 50
click at [400, 367] on p "Hospital Indemnity Attestation" at bounding box center [452, 365] width 133 height 13
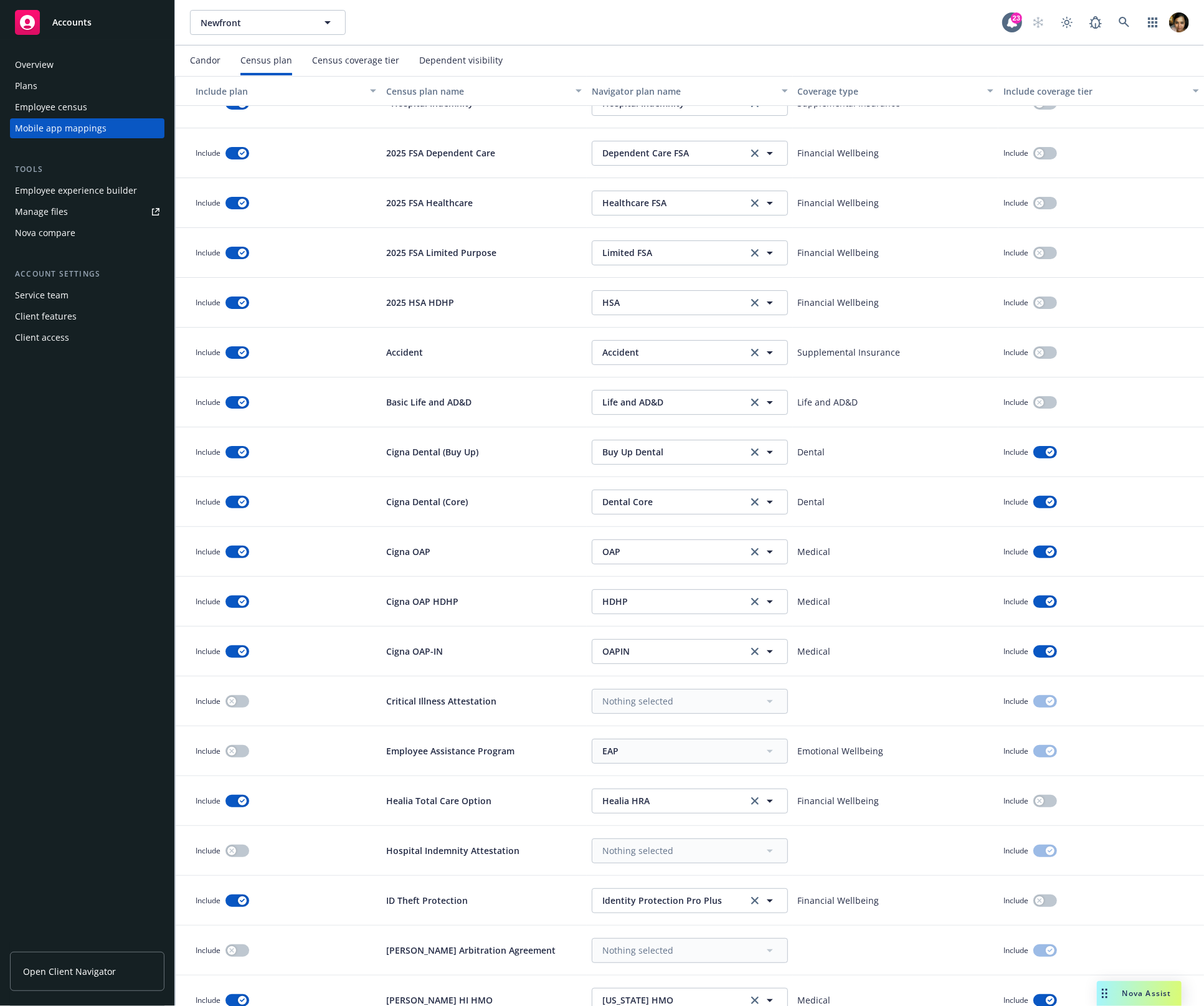
scroll to position [0, 0]
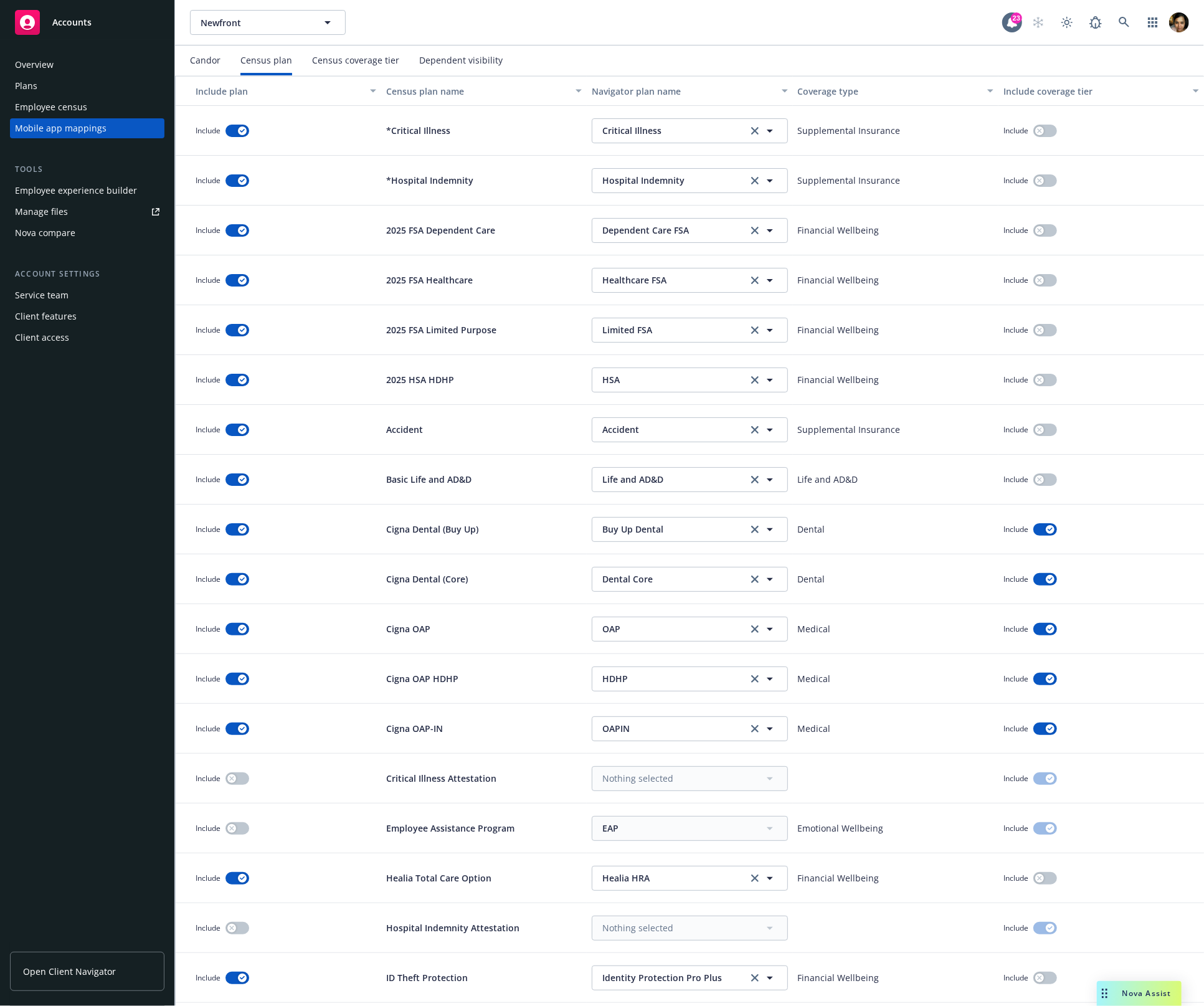
click at [333, 59] on div "Census coverage tier" at bounding box center [356, 60] width 87 height 10
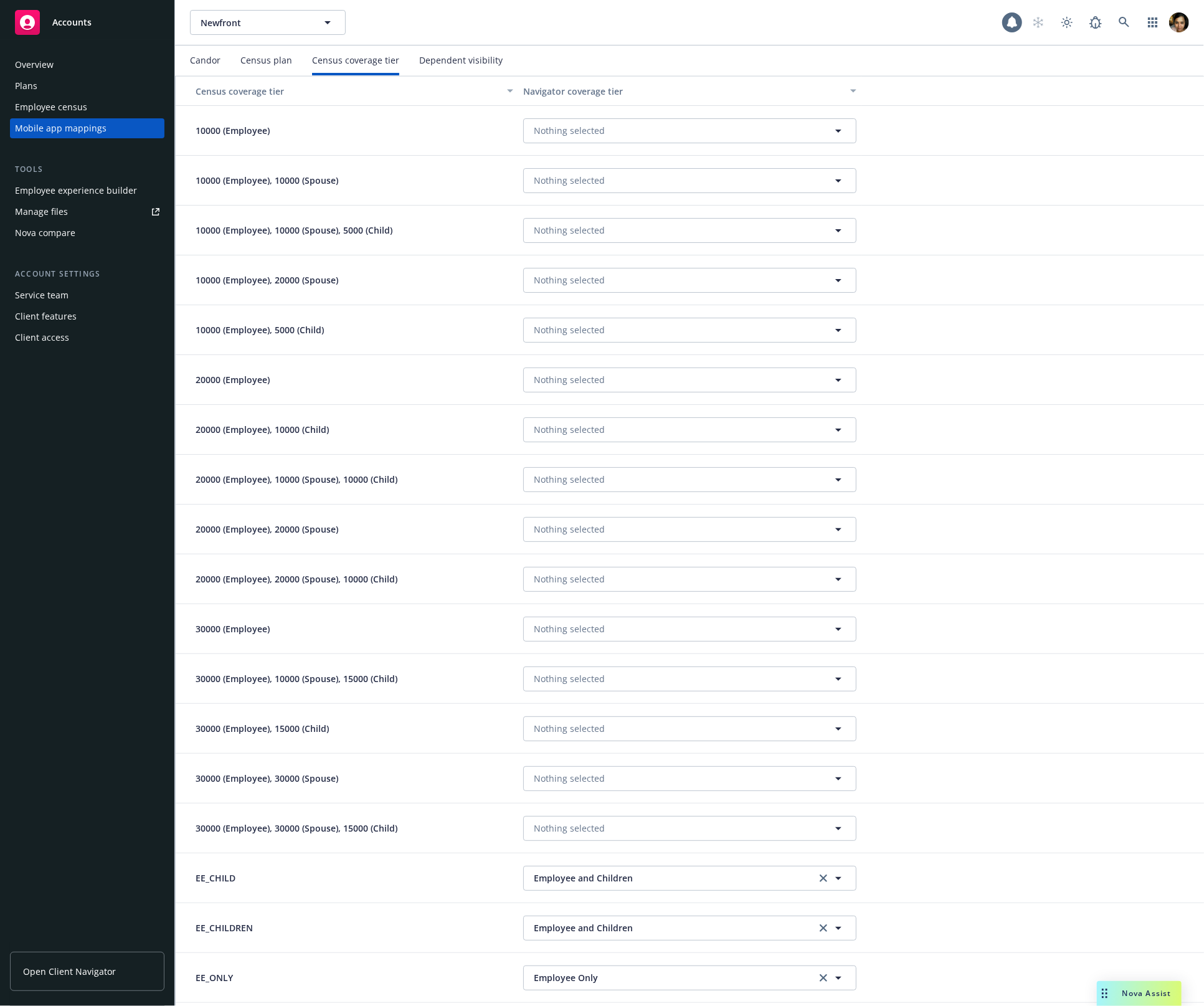
click at [249, 73] on div "Census plan" at bounding box center [267, 61] width 52 height 30
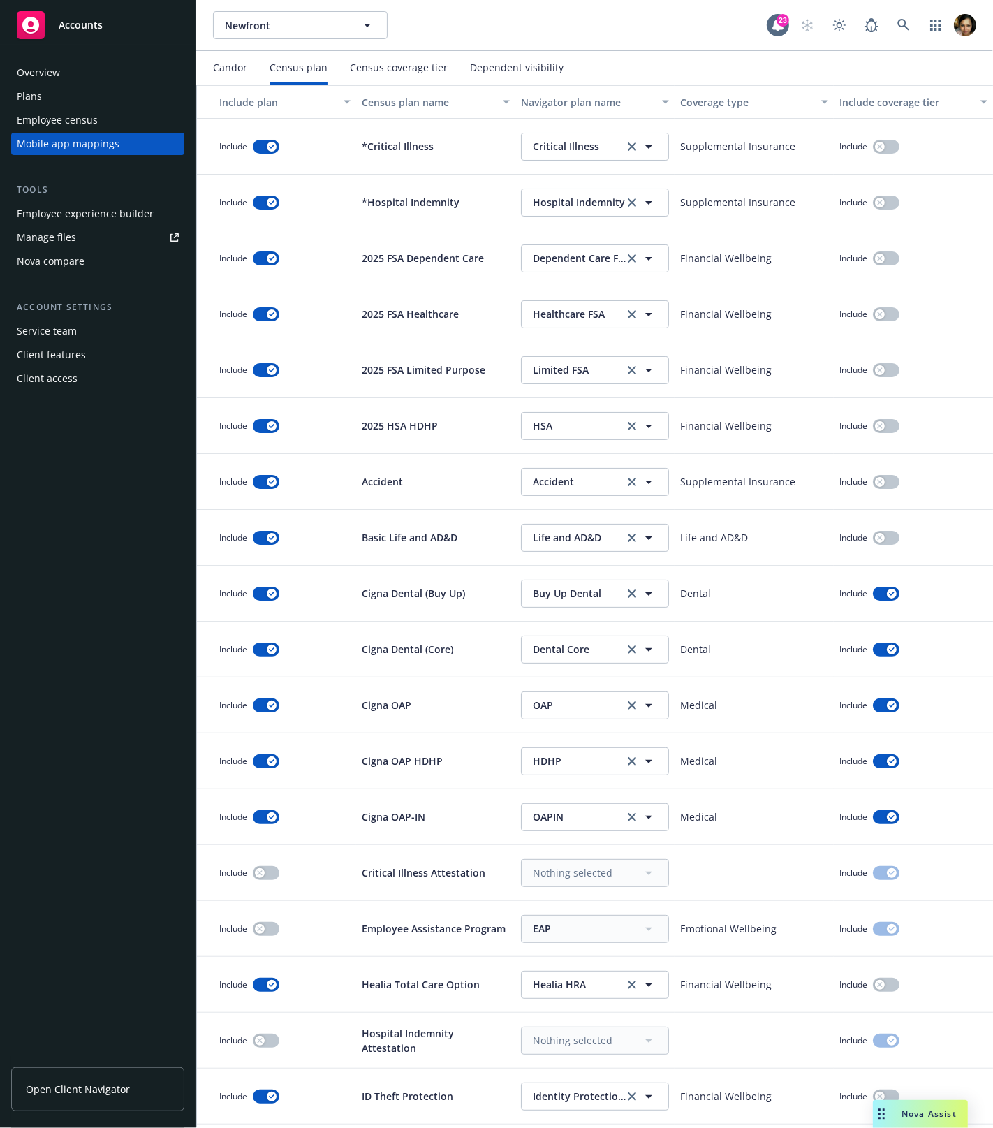
click at [80, 520] on div "Overview Plans Employee census Mobile app mappings Tools Employee experience bu…" at bounding box center [98, 586] width 196 height 1083
click at [435, 62] on div "Census coverage tier" at bounding box center [399, 67] width 98 height 11
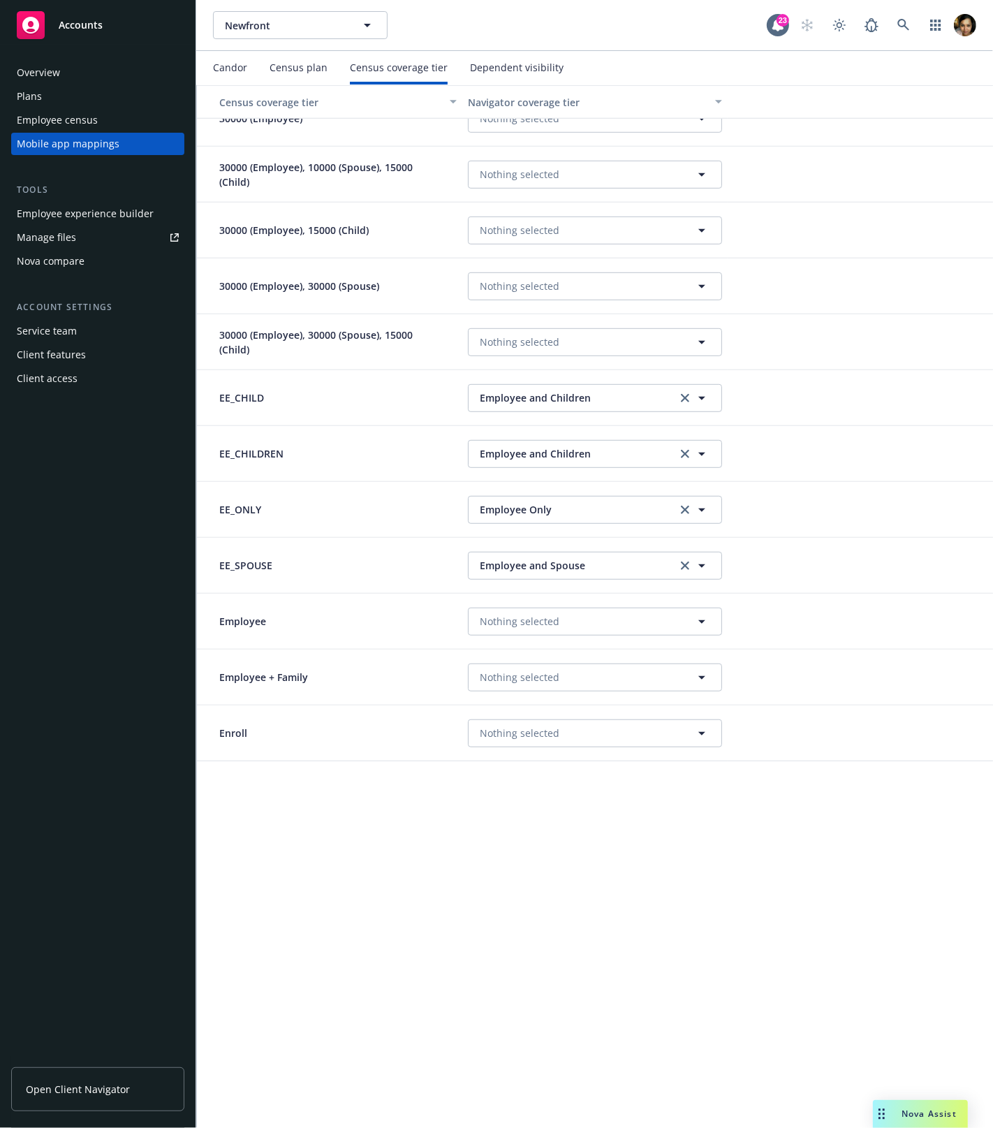
scroll to position [666, 0]
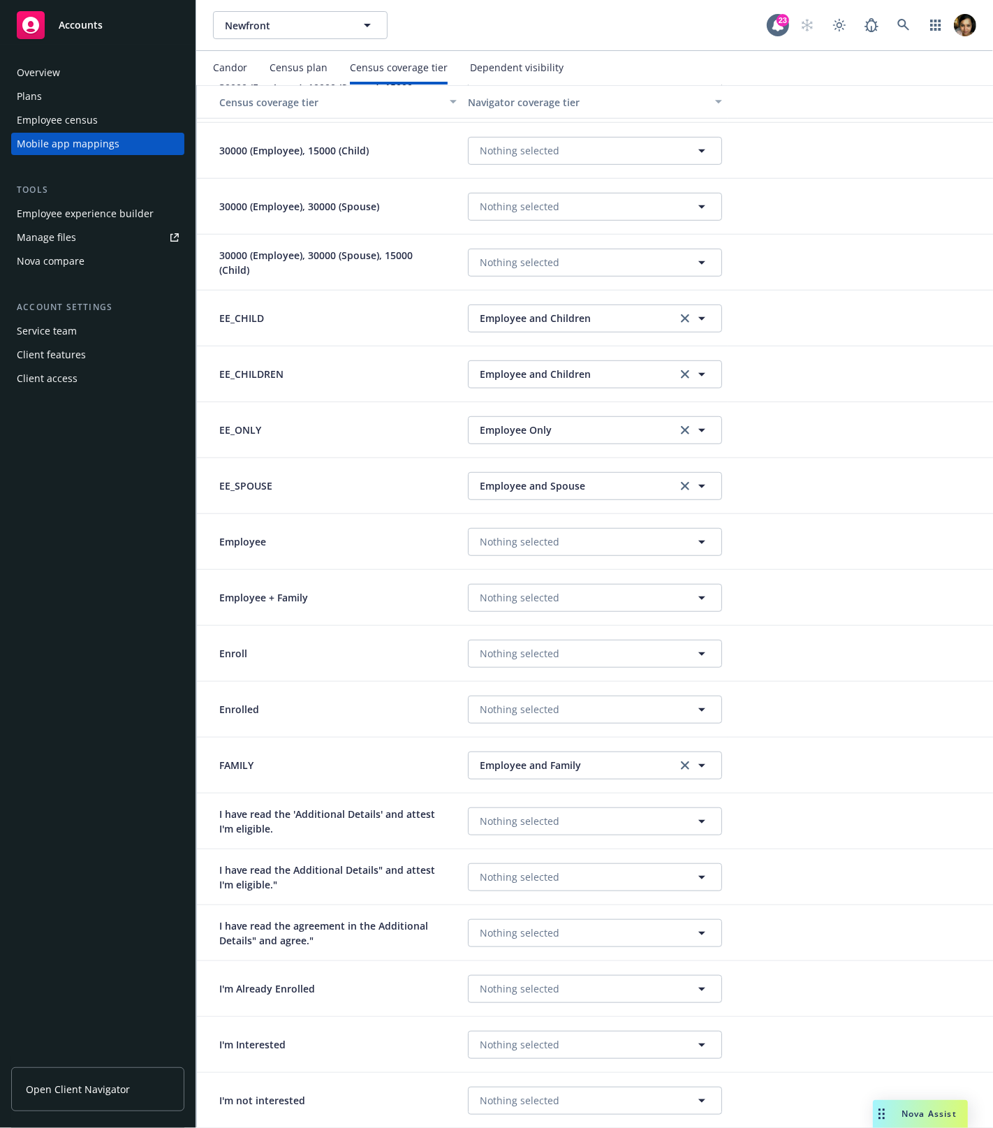
click at [230, 67] on div "Candor" at bounding box center [230, 67] width 34 height 11
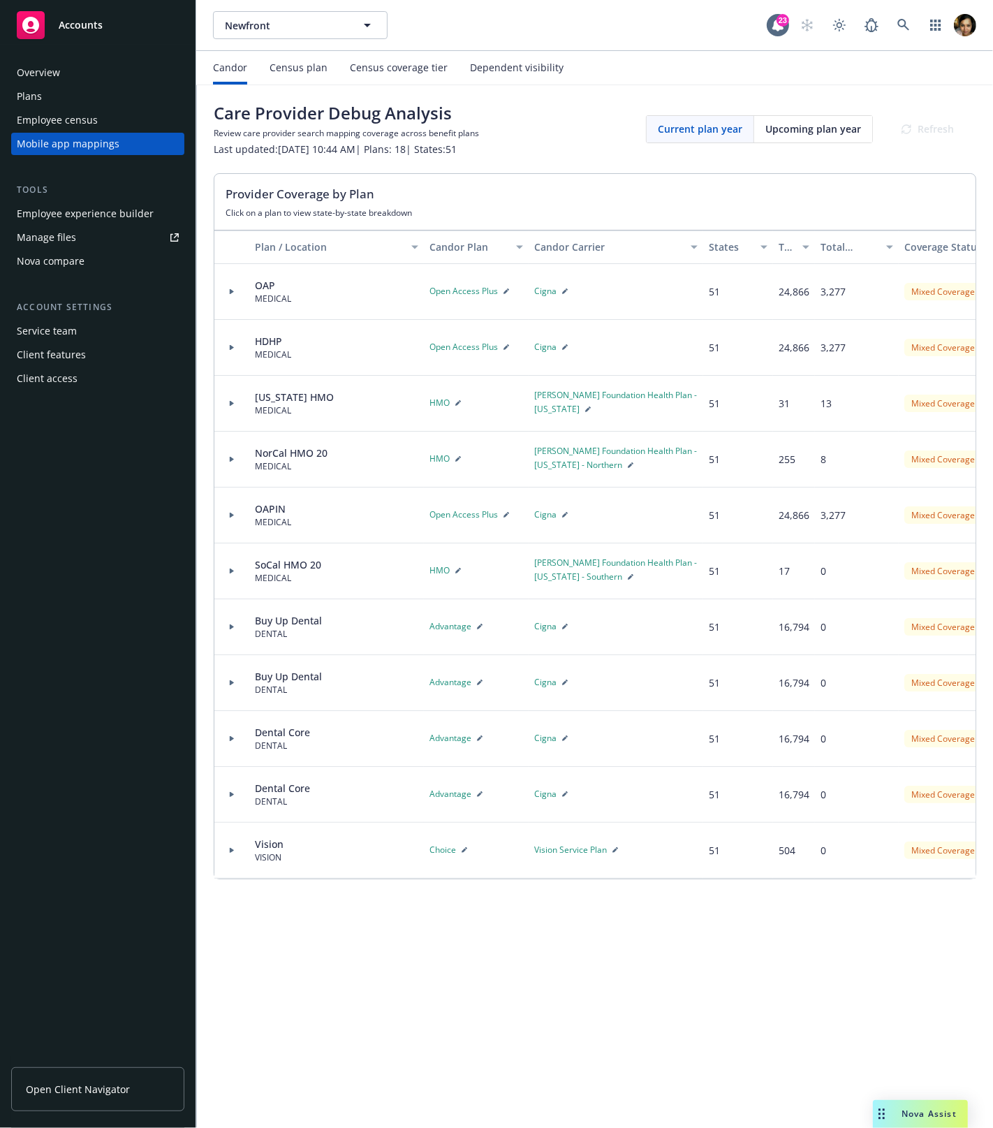
click at [293, 65] on div "Census plan" at bounding box center [299, 67] width 58 height 11
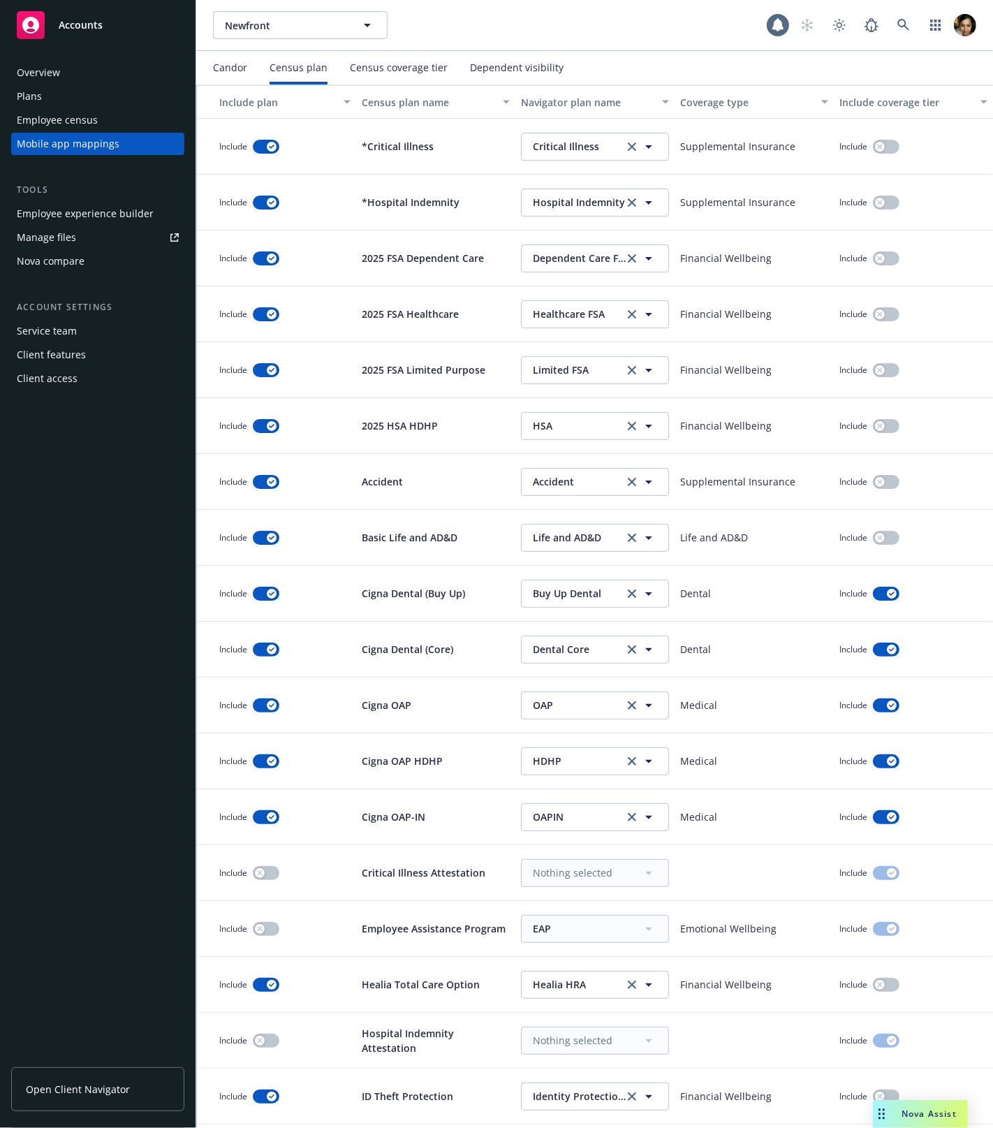
click at [518, 62] on div "Dependent visibility" at bounding box center [517, 67] width 94 height 11
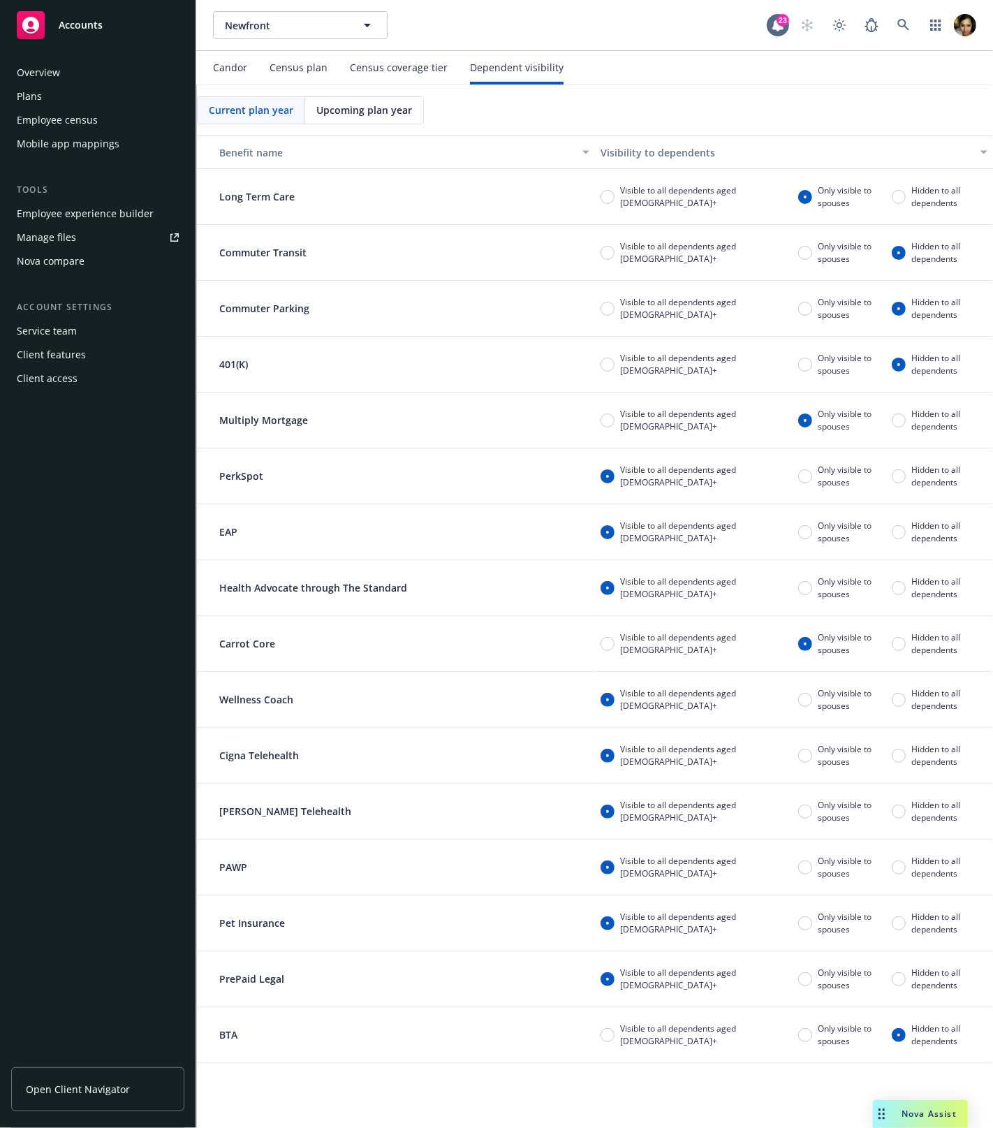
click at [372, 71] on div "Census coverage tier" at bounding box center [399, 67] width 98 height 11
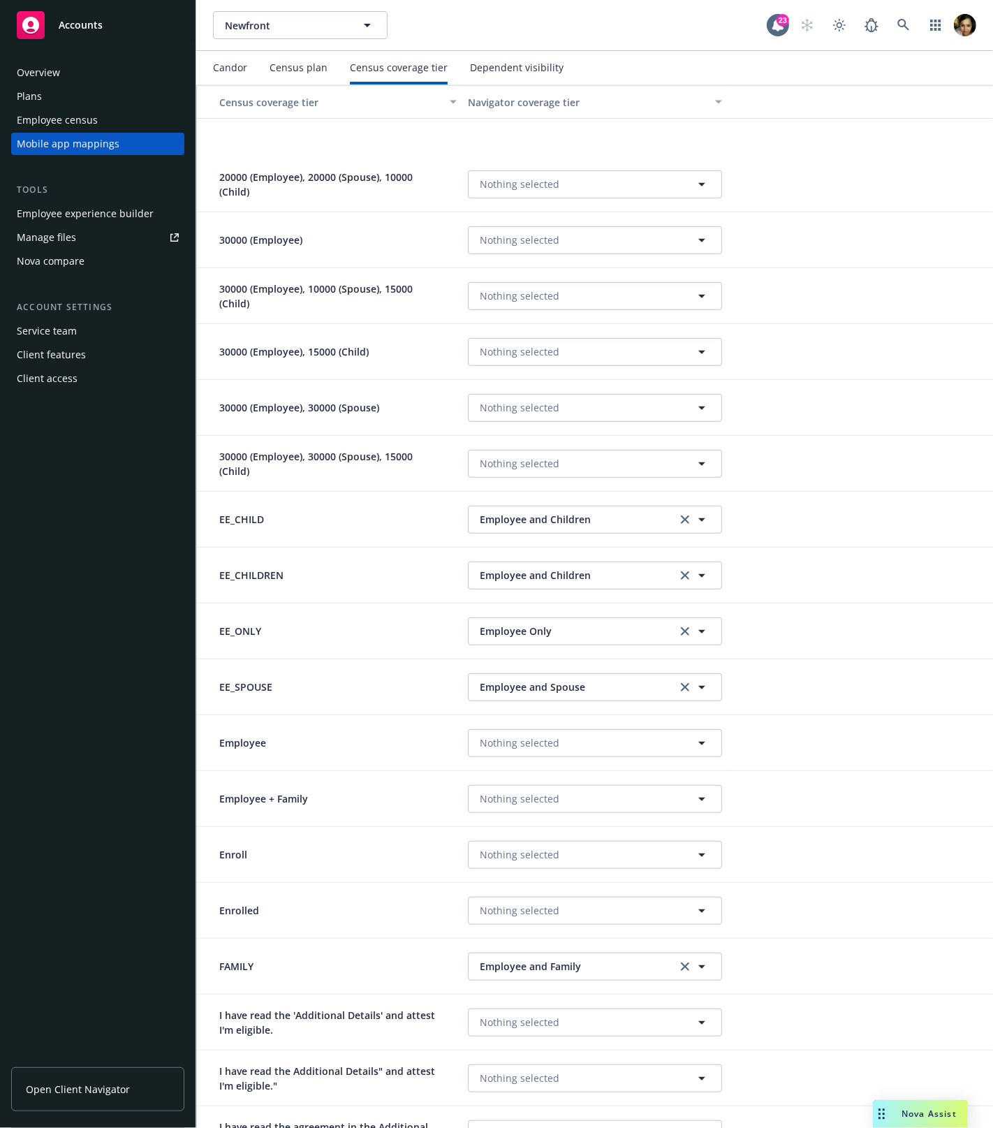
scroll to position [666, 0]
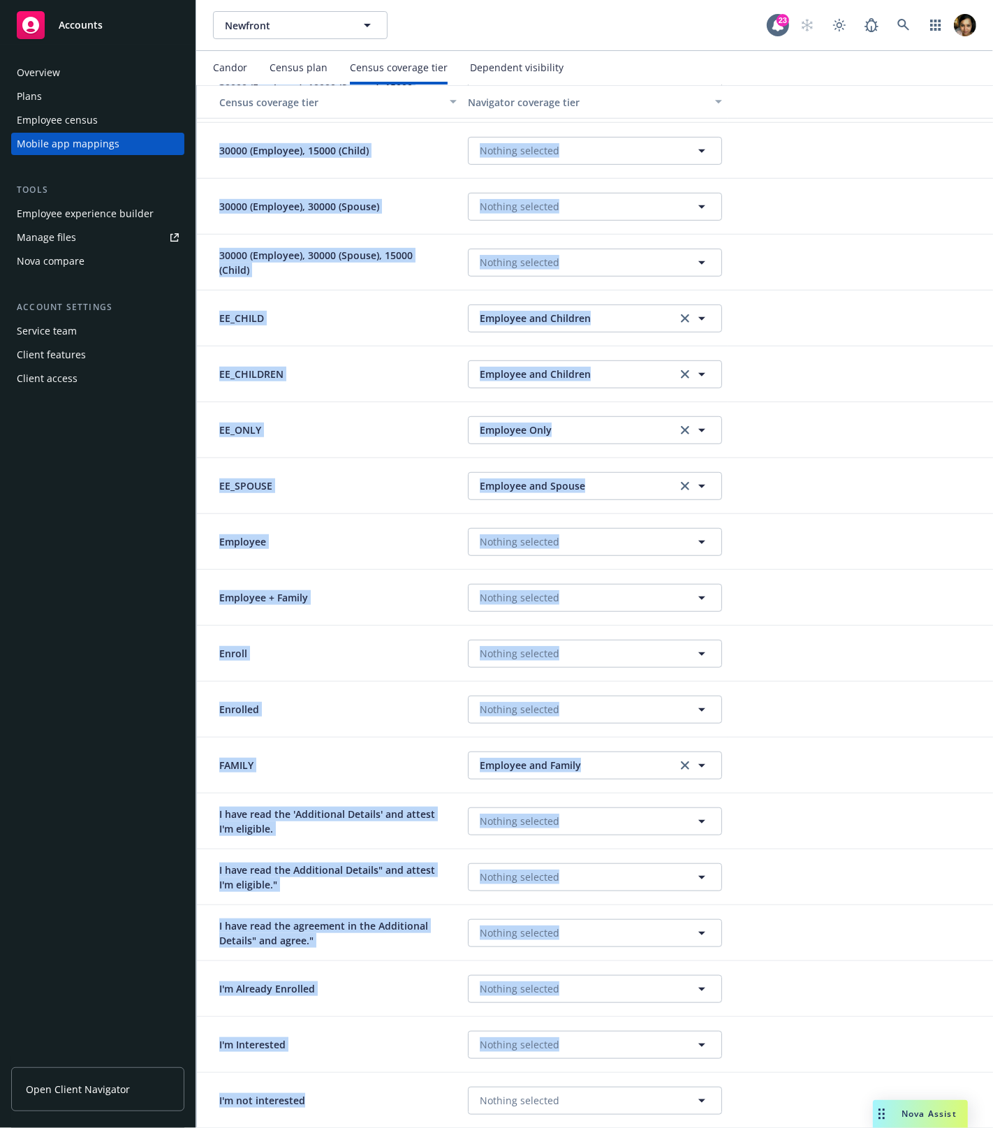
drag, startPoint x: 367, startPoint y: 155, endPoint x: 339, endPoint y: 1071, distance: 916.6
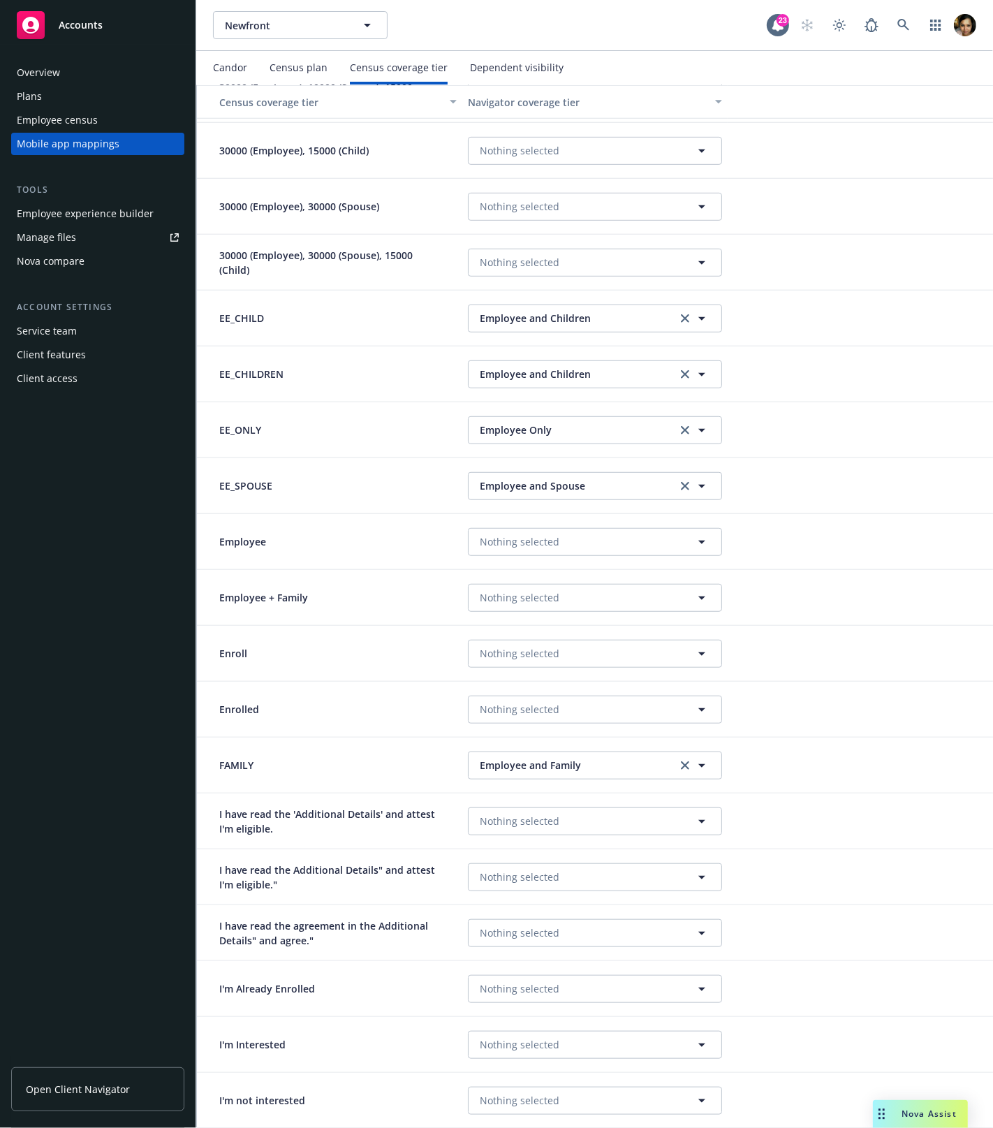
click at [331, 1050] on div "I'm Interested" at bounding box center [329, 1045] width 265 height 56
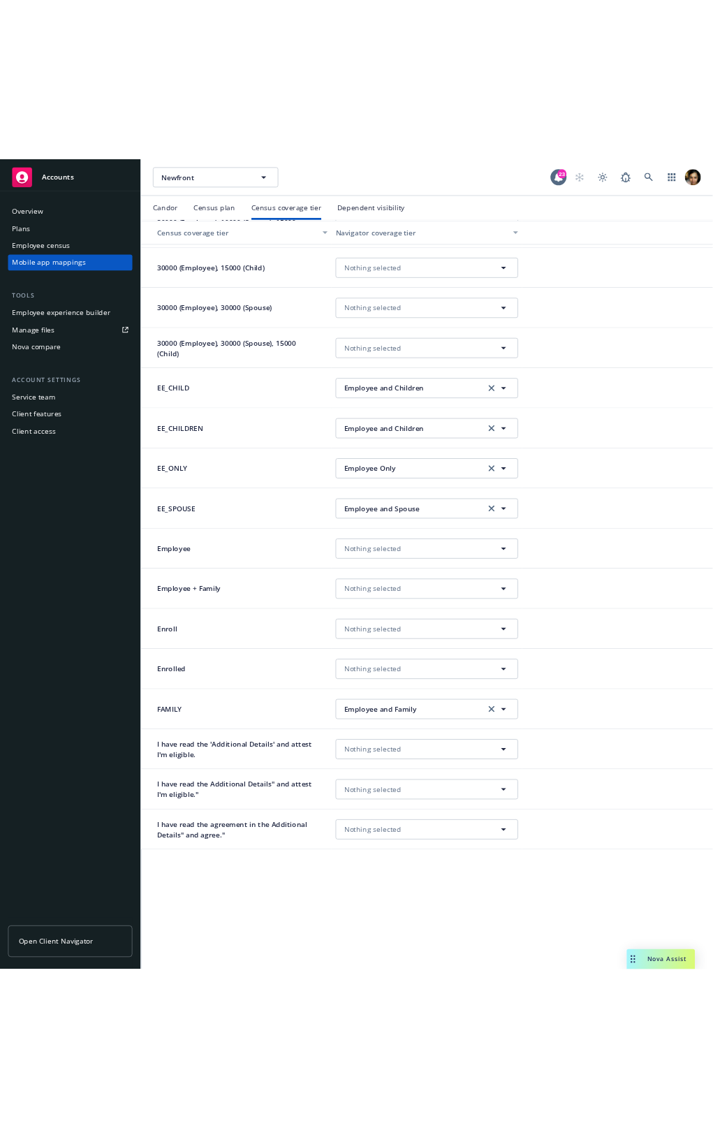
scroll to position [0, 0]
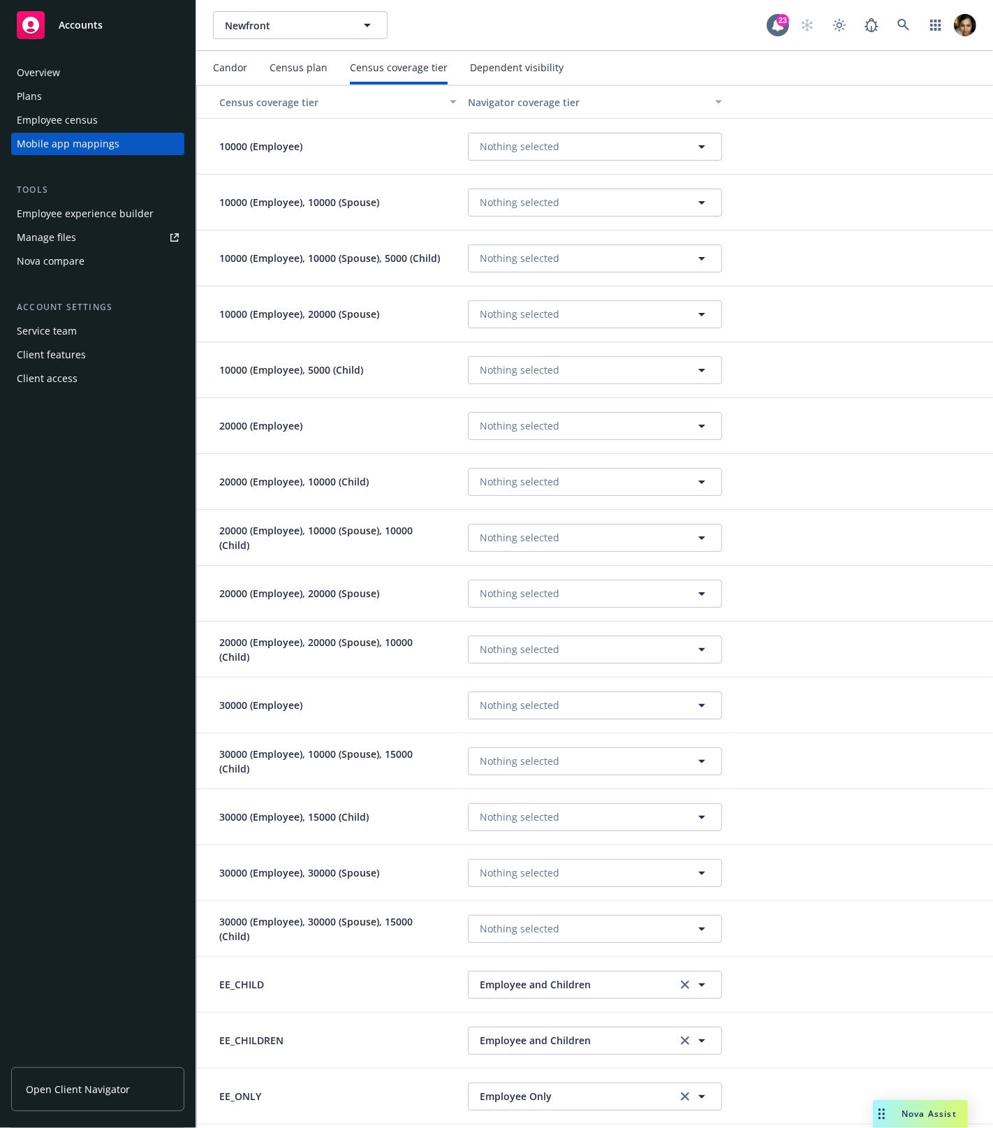
click at [471, 53] on div "Dependent visibility" at bounding box center [517, 68] width 94 height 34
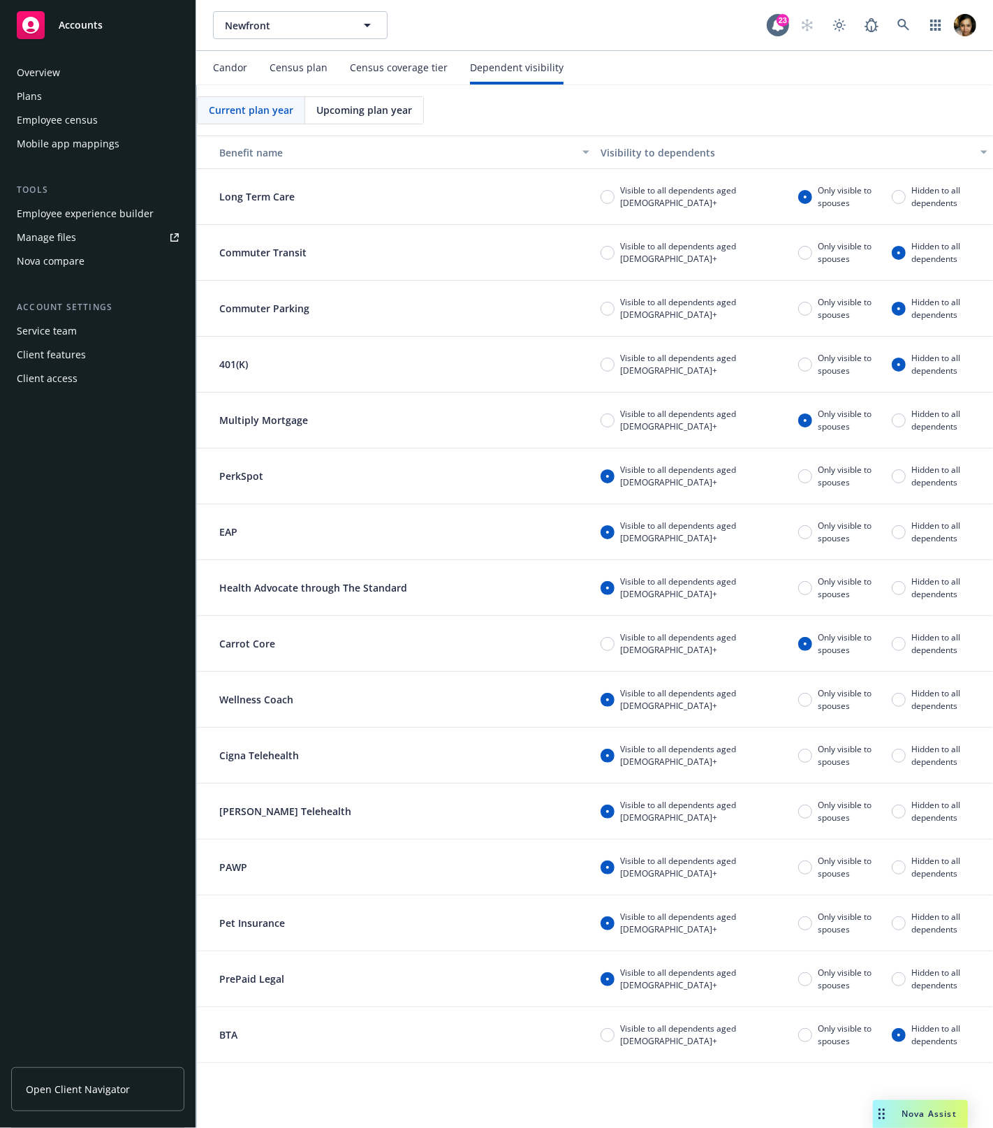
click at [283, 112] on span "Current plan year" at bounding box center [251, 110] width 84 height 15
click at [348, 114] on span "Upcoming plan year" at bounding box center [364, 110] width 96 height 15
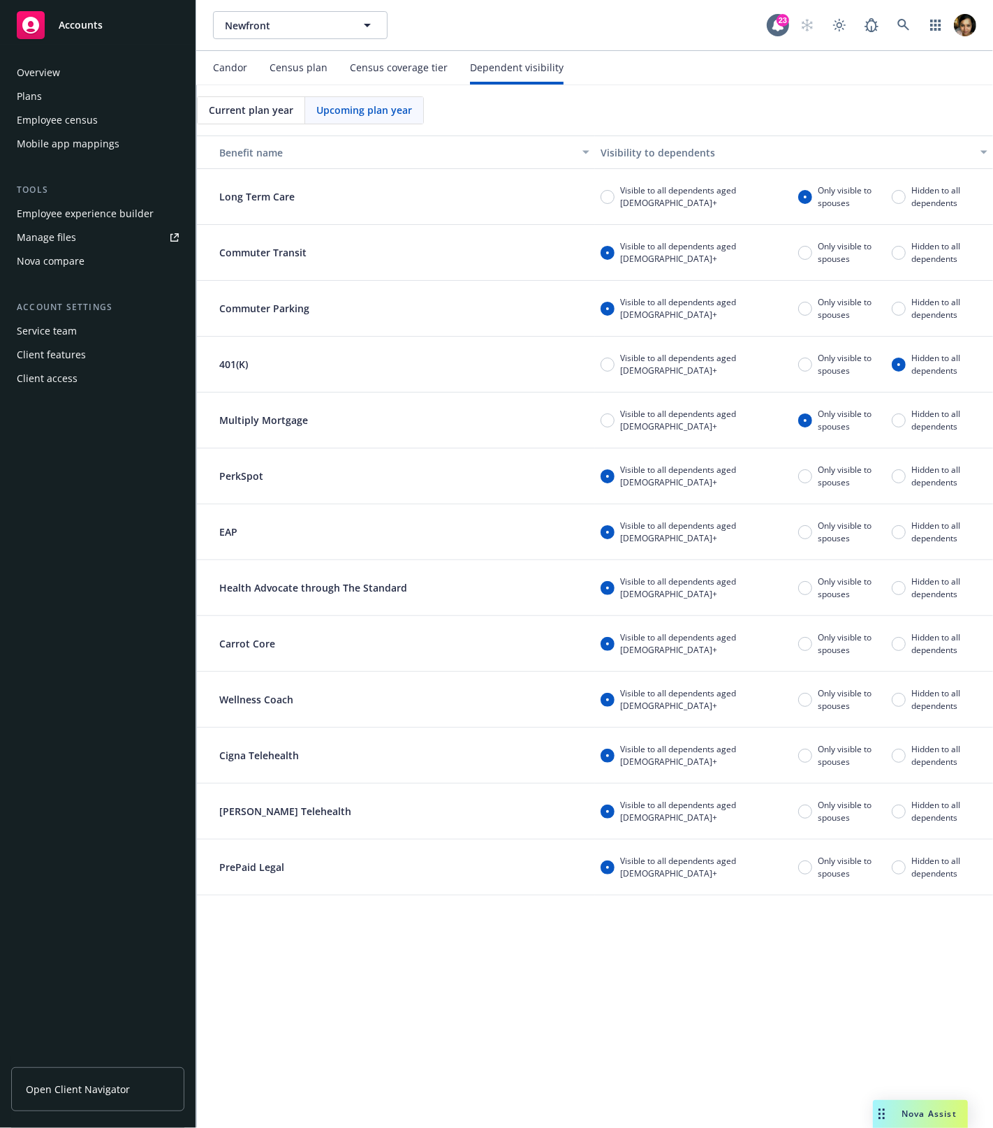
click at [241, 105] on span "Current plan year" at bounding box center [251, 110] width 84 height 15
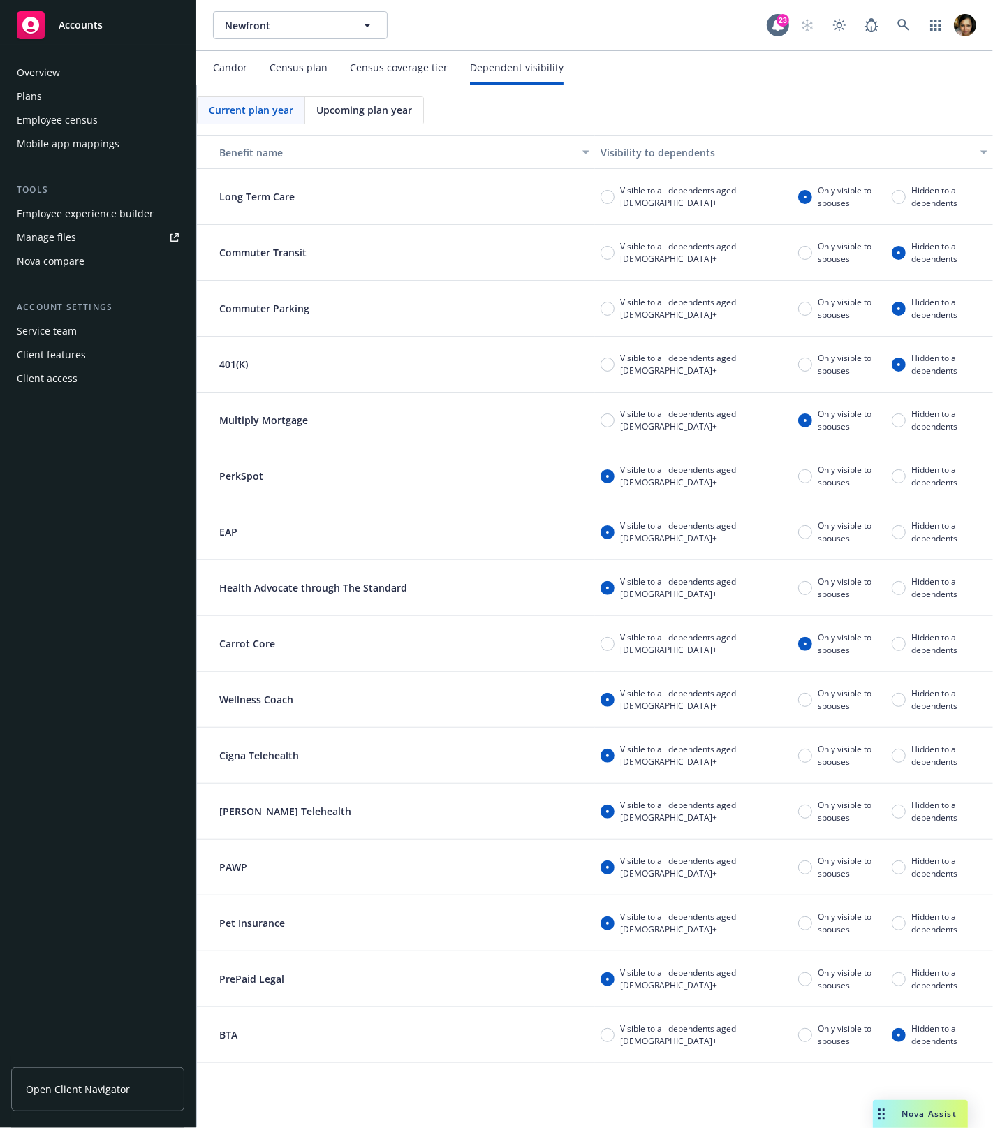
click at [340, 111] on span "Upcoming plan year" at bounding box center [364, 110] width 96 height 15
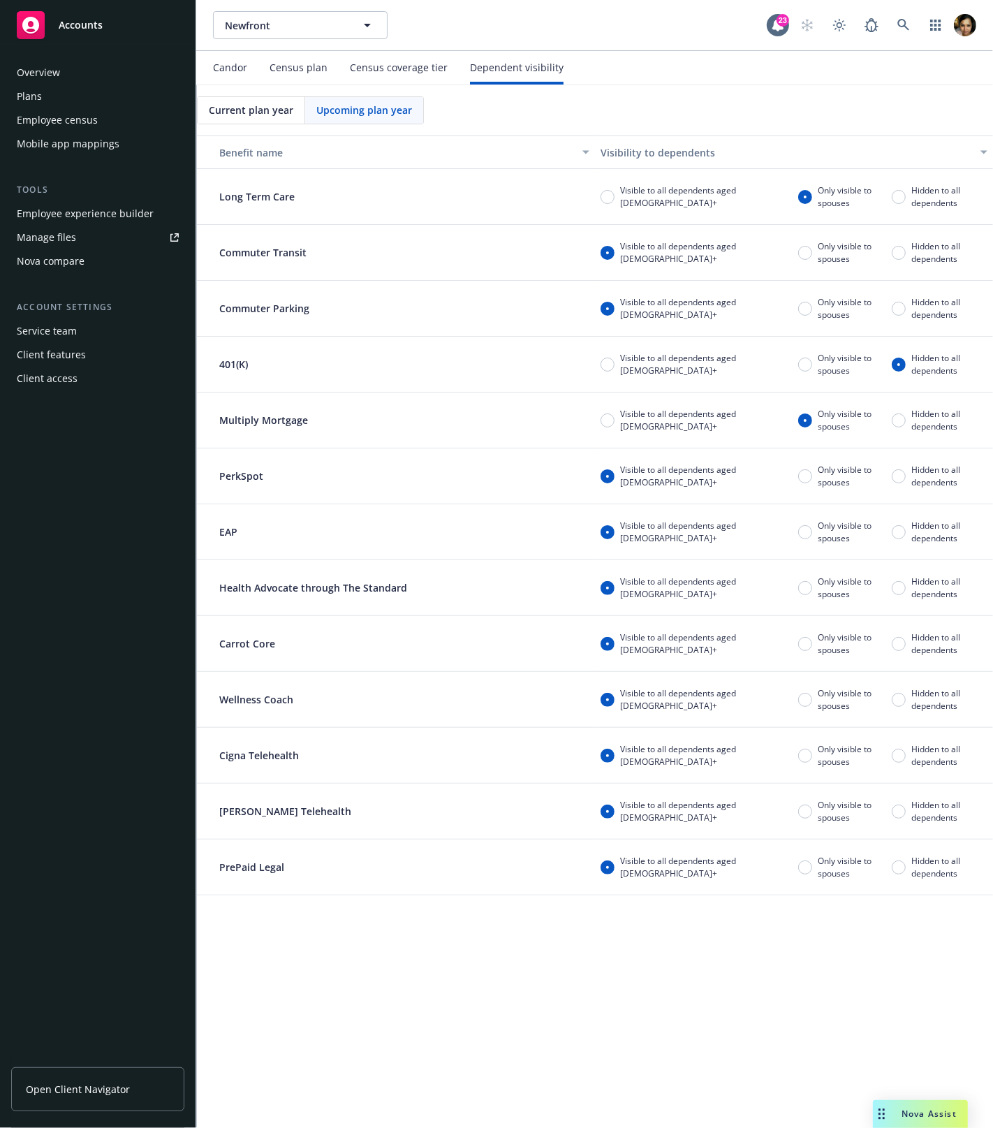
click at [242, 108] on span "Current plan year" at bounding box center [251, 110] width 84 height 15
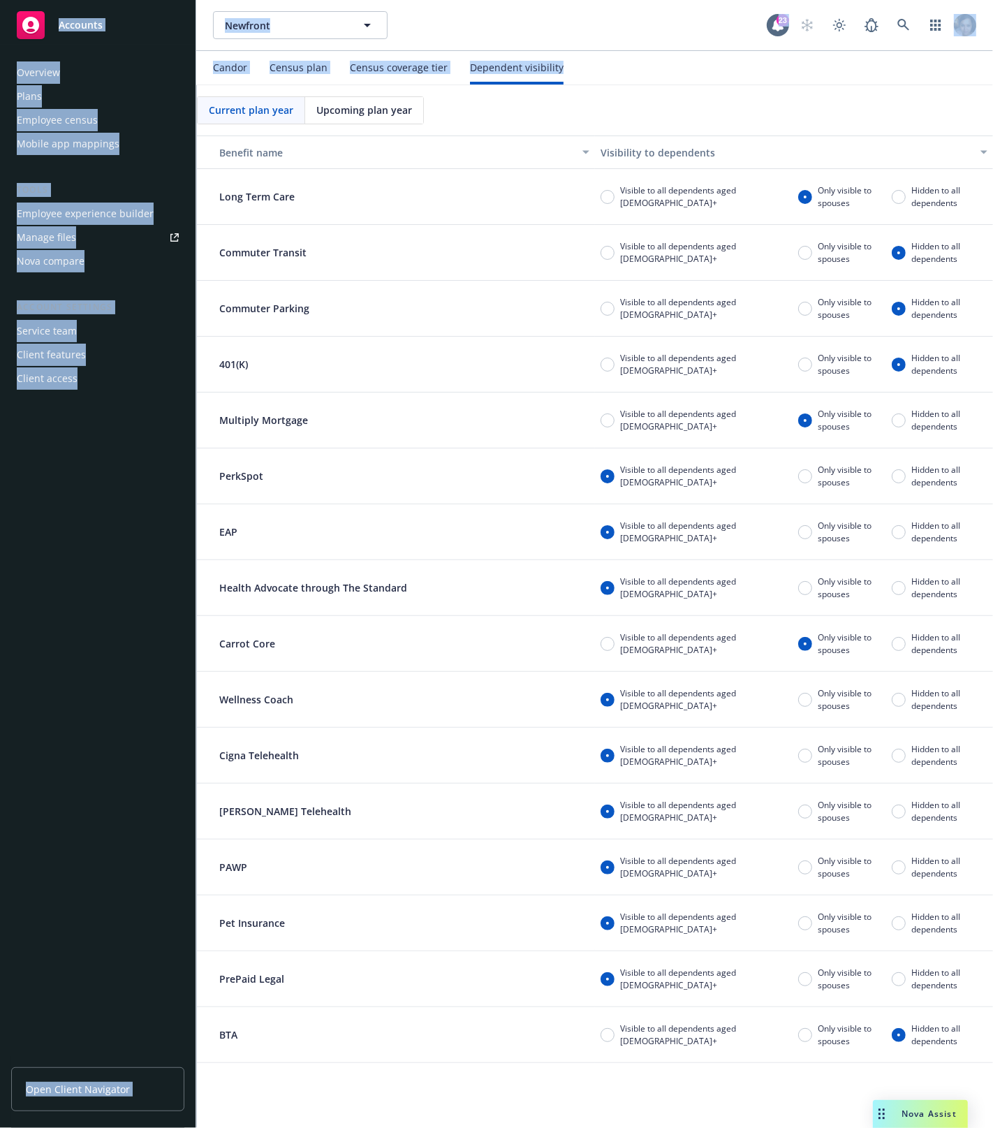
drag, startPoint x: 611, startPoint y: 76, endPoint x: 176, endPoint y: 7, distance: 440.5
click at [176, 7] on div "Accounts Overview Plans Employee census Mobile app mappings Tools Employee expe…" at bounding box center [496, 564] width 993 height 1128
click at [582, 43] on div "Newfront Newfront 23 Toggle theme" at bounding box center [594, 25] width 797 height 50
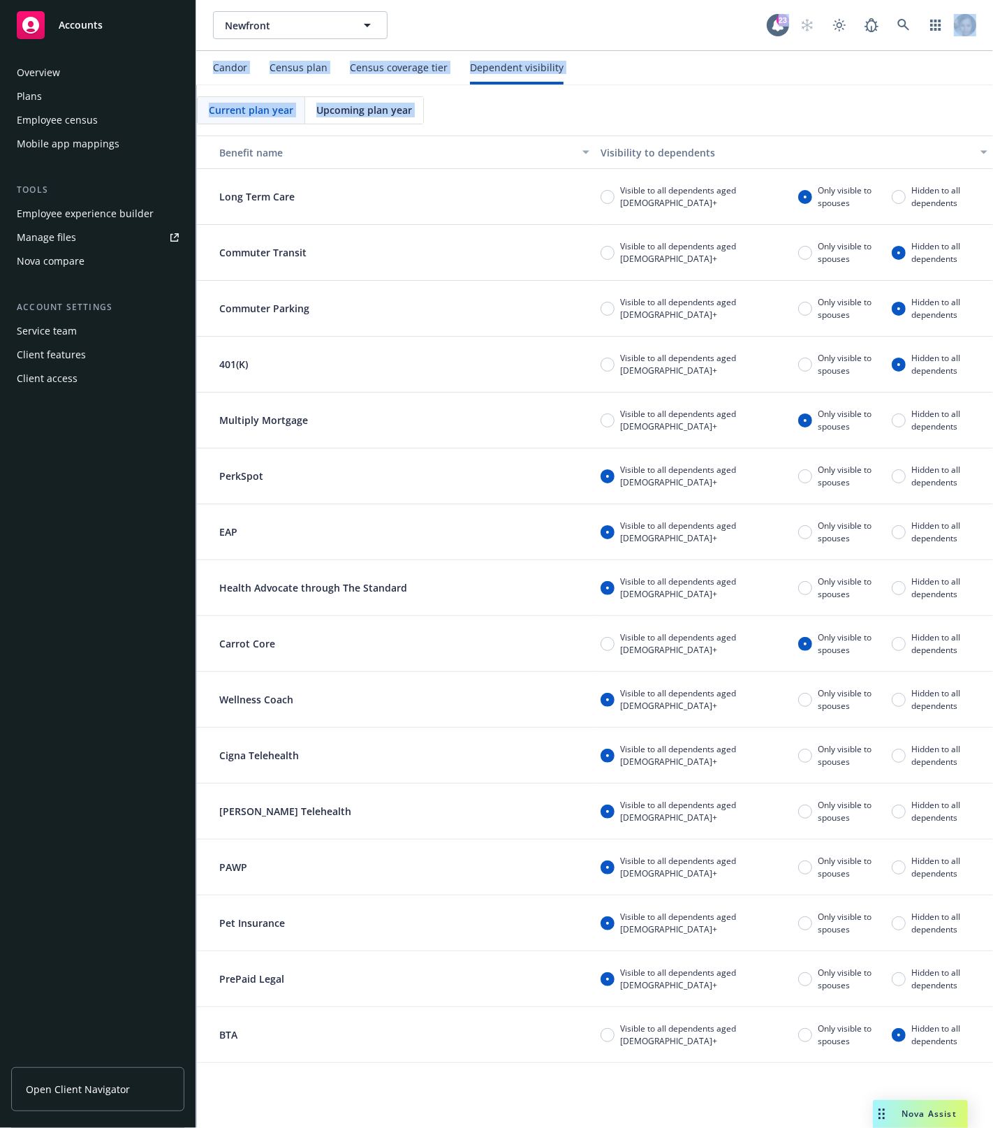
drag, startPoint x: 657, startPoint y: 40, endPoint x: 640, endPoint y: 108, distance: 69.8
click at [635, 118] on div "Newfront Newfront 23 Toggle theme Candor Census plan Census coverage tier Depen…" at bounding box center [594, 564] width 797 height 1128
click at [641, 105] on div "Current plan year Upcoming plan year Benefit name Visibility to dependents Long…" at bounding box center [595, 574] width 796 height 978
click at [669, 64] on nav "Candor Census plan Census coverage tier Dependent visibility" at bounding box center [594, 68] width 763 height 34
drag, startPoint x: 669, startPoint y: 64, endPoint x: 668, endPoint y: 127, distance: 62.9
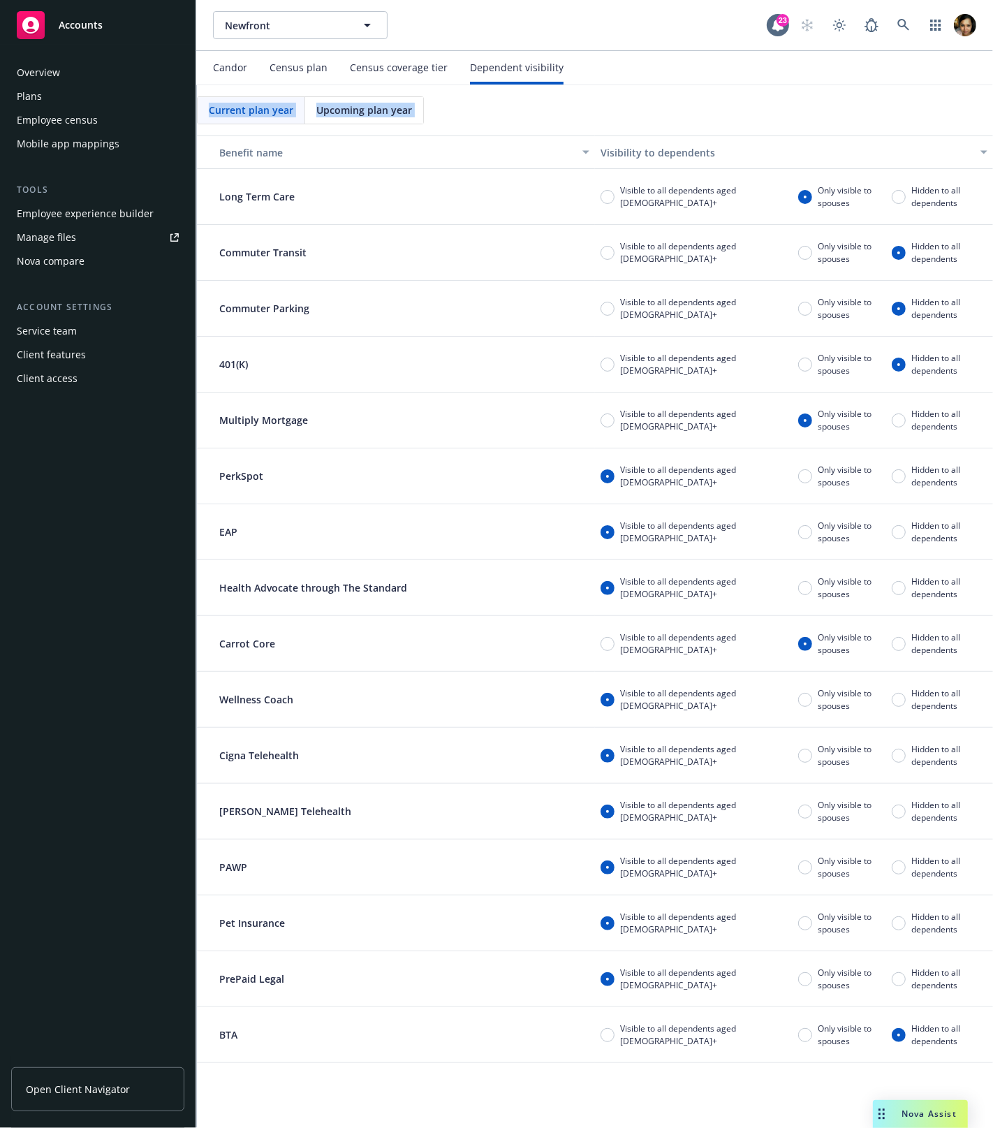
click at [668, 127] on div "Candor Census plan Census coverage tier Dependent visibility Current plan year …" at bounding box center [594, 589] width 797 height 1077
click at [668, 120] on div "Current plan year Upcoming plan year Benefit name Visibility to dependents Long…" at bounding box center [595, 574] width 796 height 978
drag, startPoint x: 666, startPoint y: 114, endPoint x: 631, endPoint y: 12, distance: 107.8
click at [631, 12] on div "Newfront Newfront 23 Toggle theme Candor Census plan Census coverage tier Depen…" at bounding box center [594, 564] width 797 height 1128
click at [635, 54] on nav "Candor Census plan Census coverage tier Dependent visibility" at bounding box center [594, 68] width 763 height 34
